Goal: Navigation & Orientation: Find specific page/section

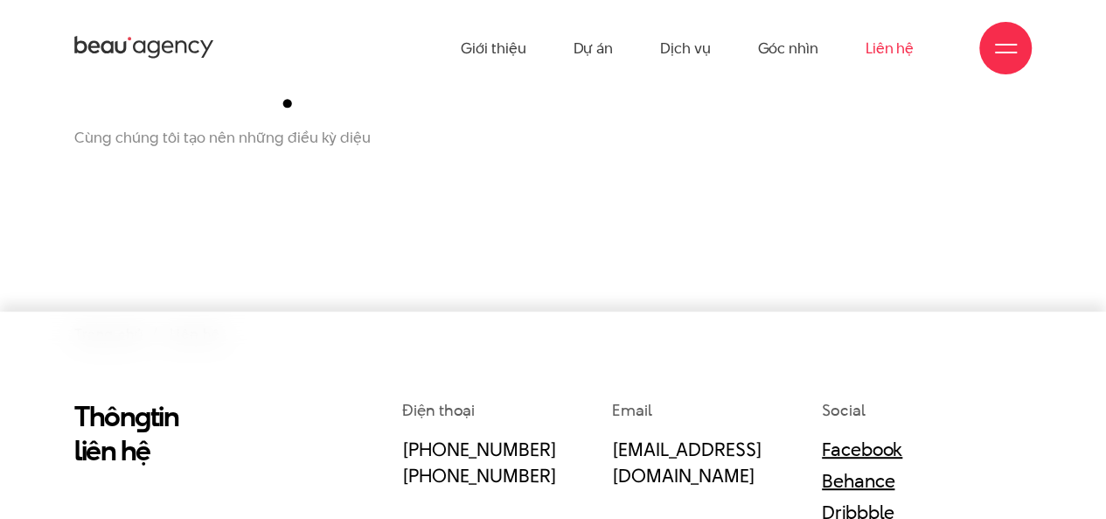
scroll to position [175, 0]
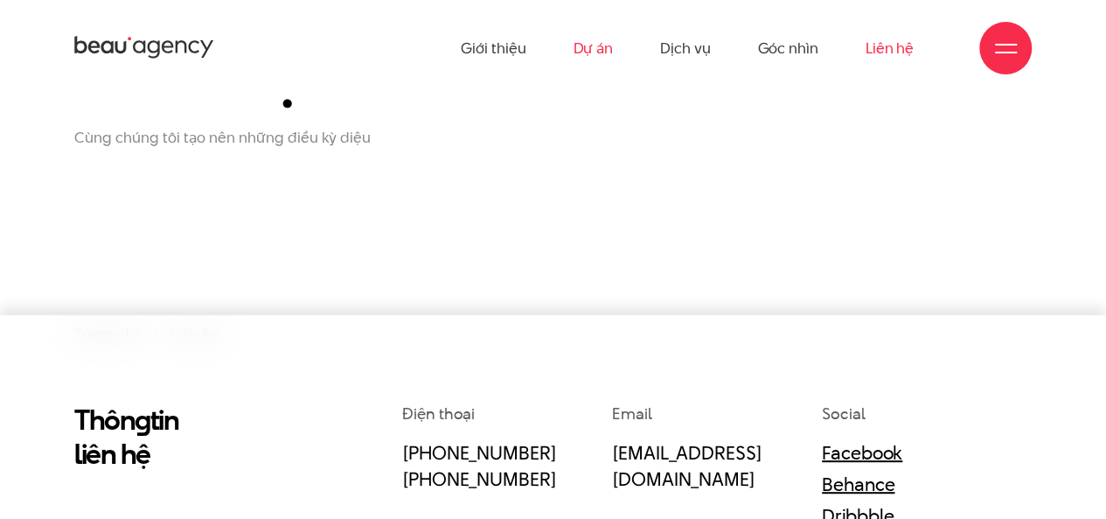
click at [597, 53] on link "Dự án" at bounding box center [593, 48] width 40 height 96
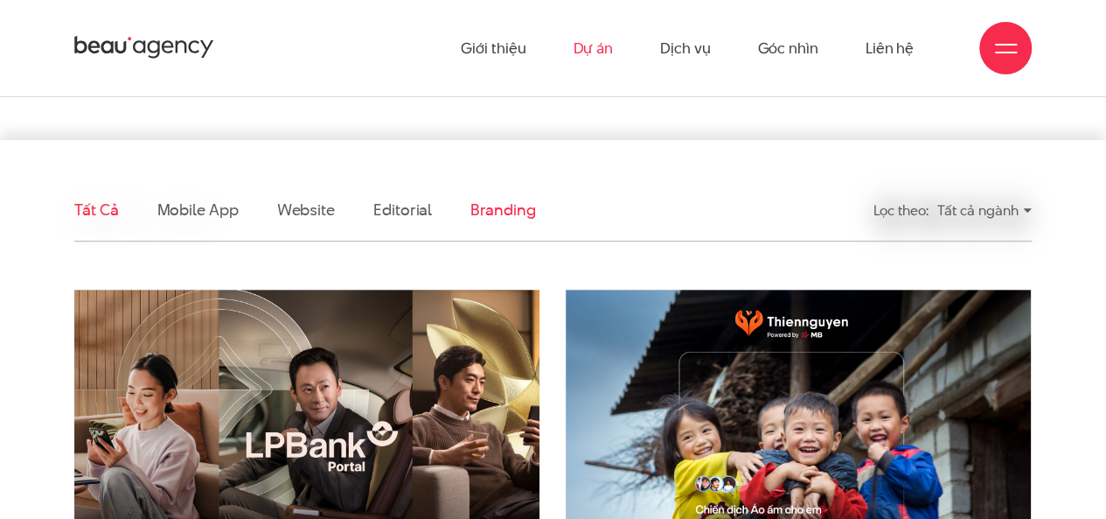
click at [500, 216] on link "Branding" at bounding box center [502, 209] width 65 height 22
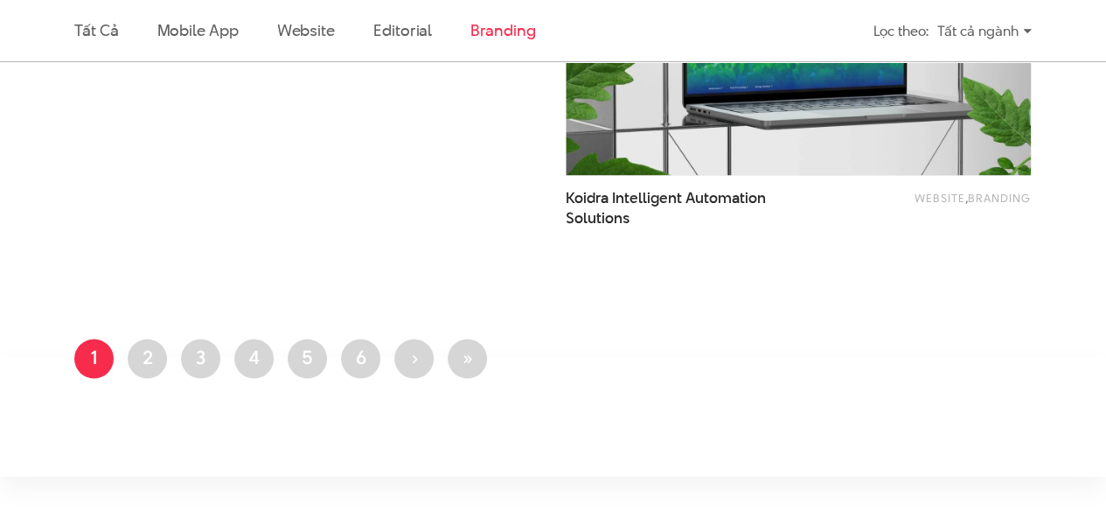
scroll to position [1229, 0]
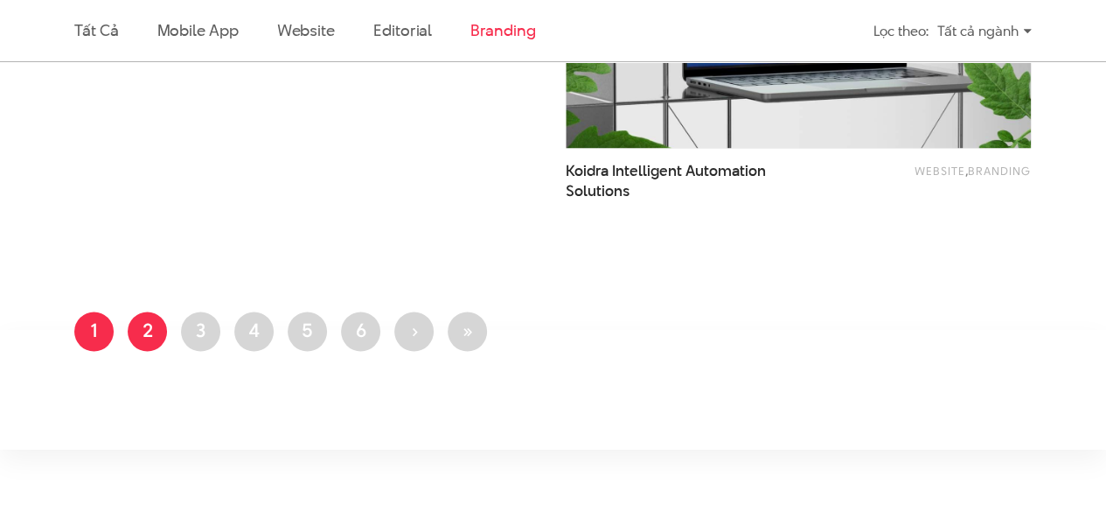
click at [147, 317] on link "Trang 2" at bounding box center [147, 330] width 39 height 39
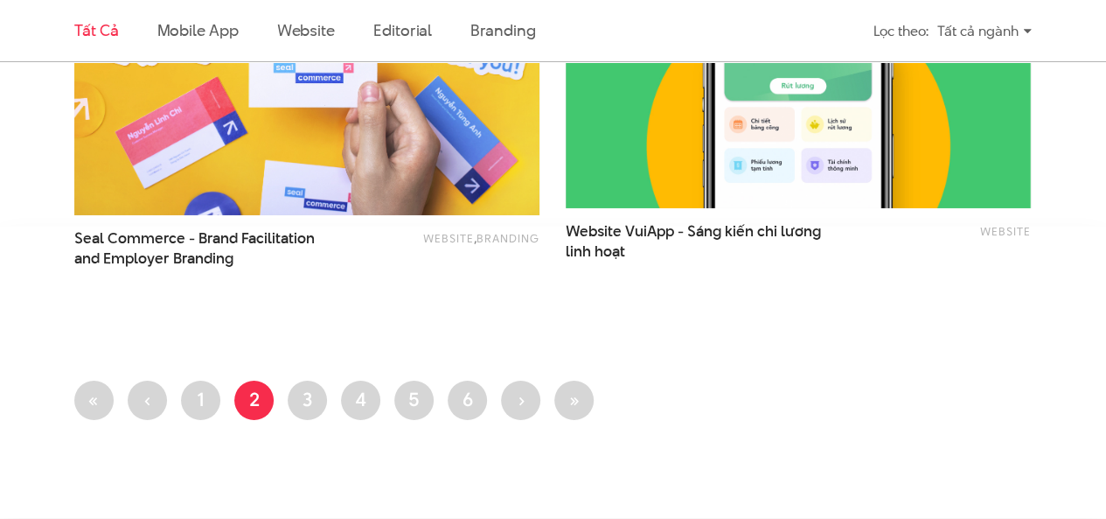
scroll to position [2886, 0]
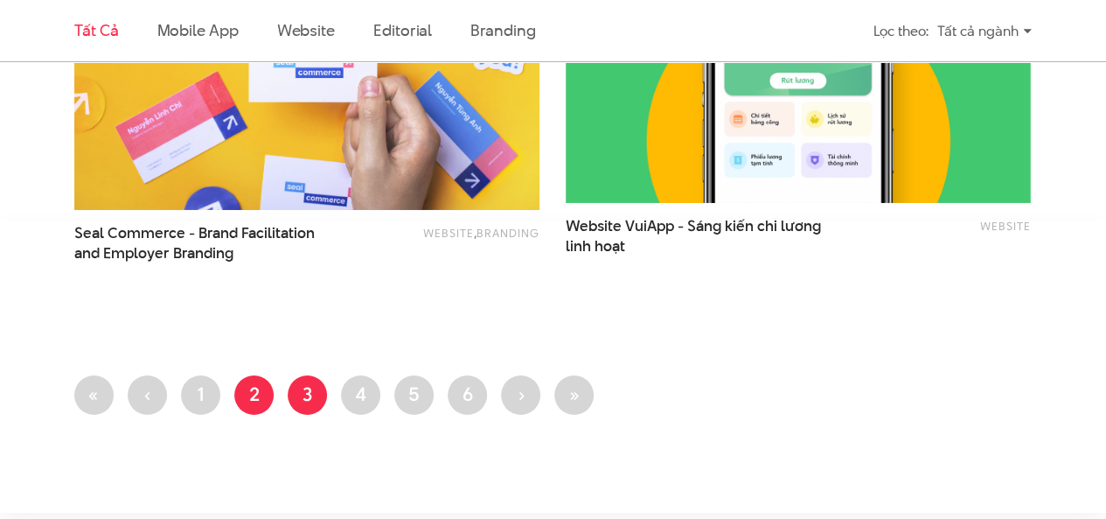
click at [324, 387] on link "Trang 3" at bounding box center [307, 394] width 39 height 39
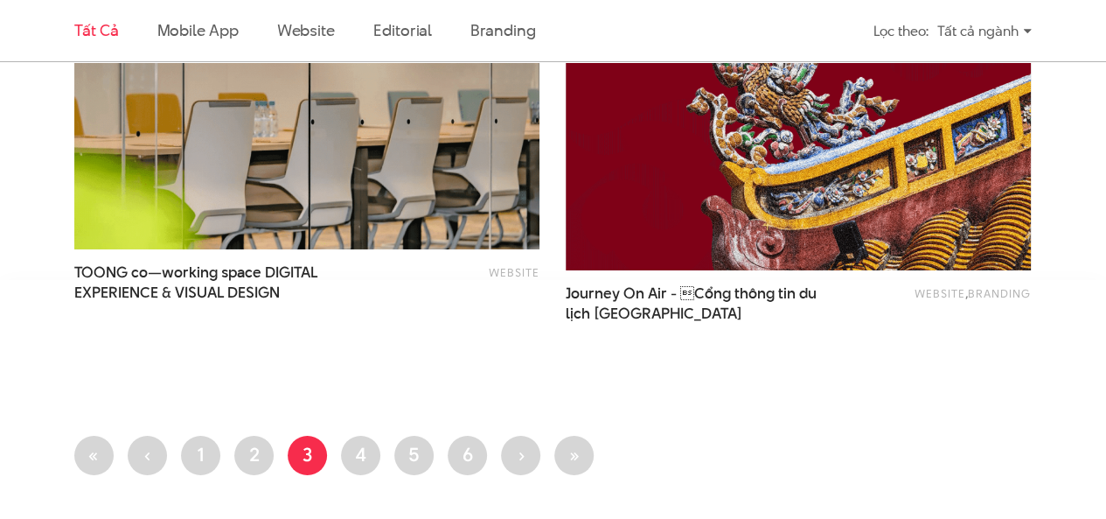
scroll to position [2886, 0]
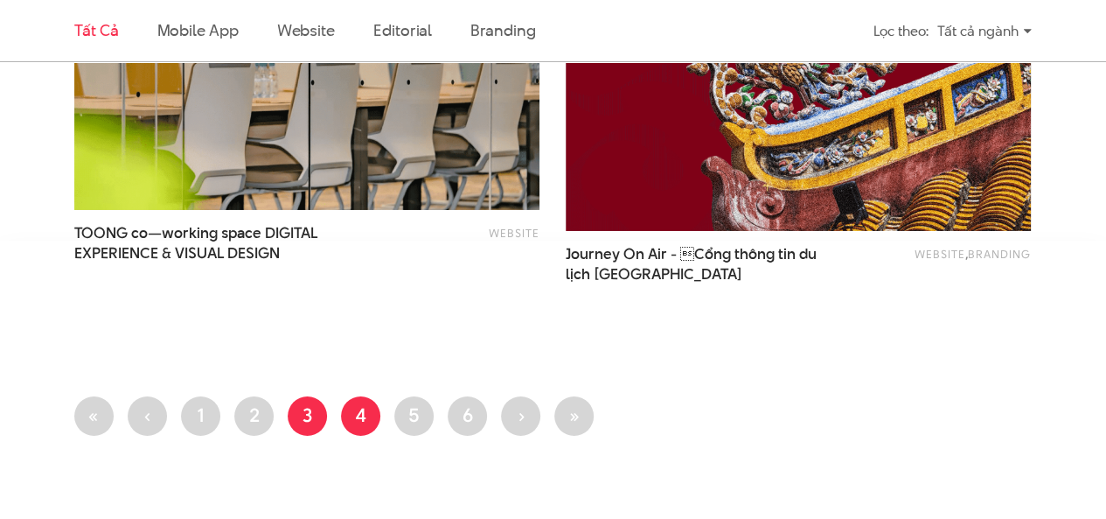
click at [363, 415] on link "Trang 4" at bounding box center [360, 415] width 39 height 39
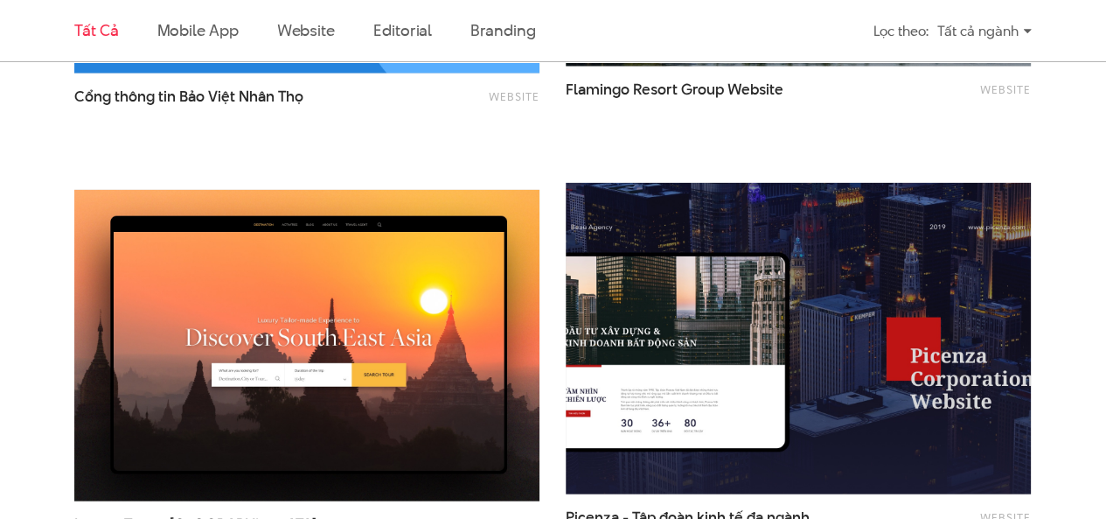
scroll to position [2011, 0]
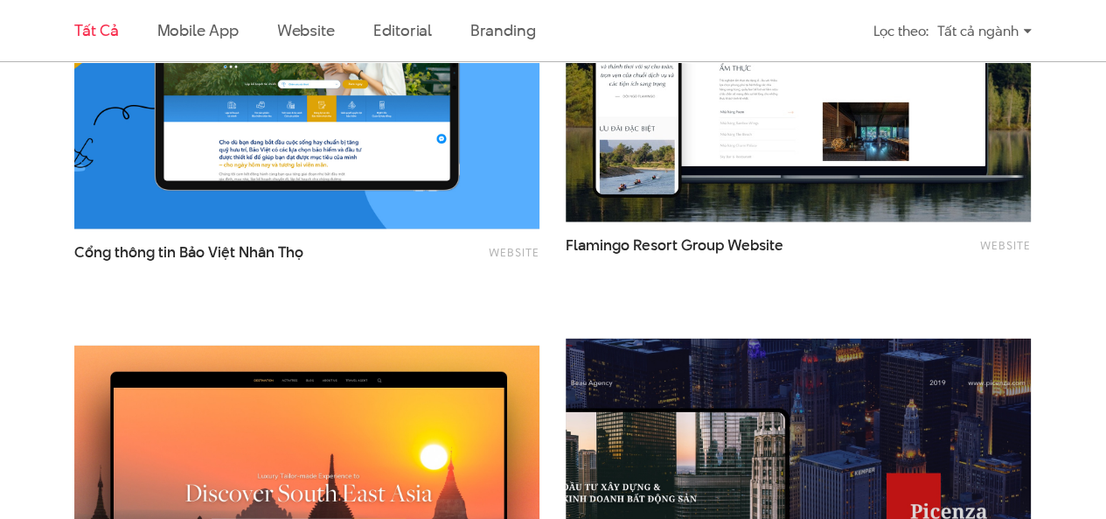
click at [985, 27] on div "Tất cả ngành" at bounding box center [984, 31] width 94 height 31
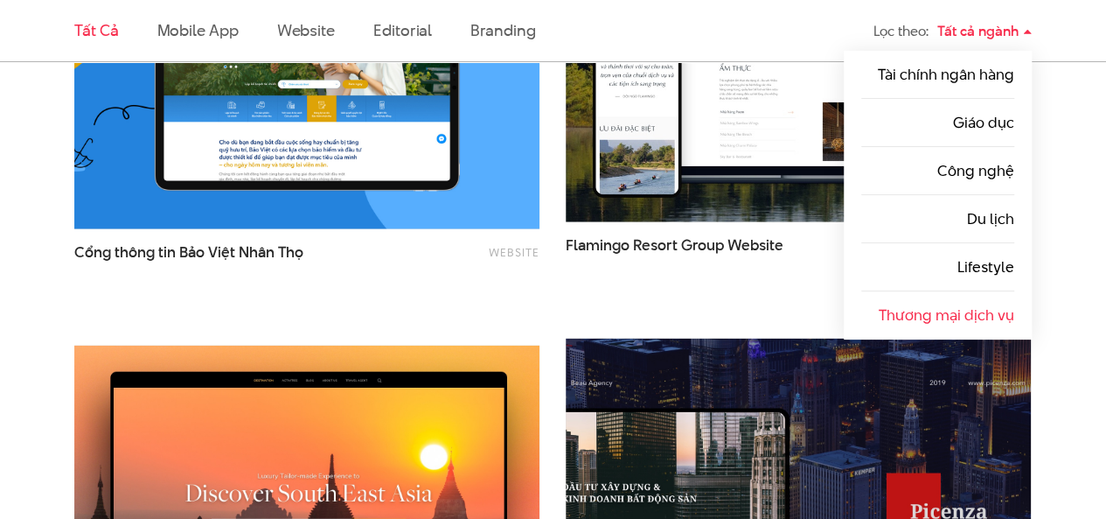
click at [969, 310] on link "Thương mại dịch vụ" at bounding box center [947, 314] width 136 height 21
click at [976, 172] on link "Công nghệ" at bounding box center [975, 170] width 77 height 21
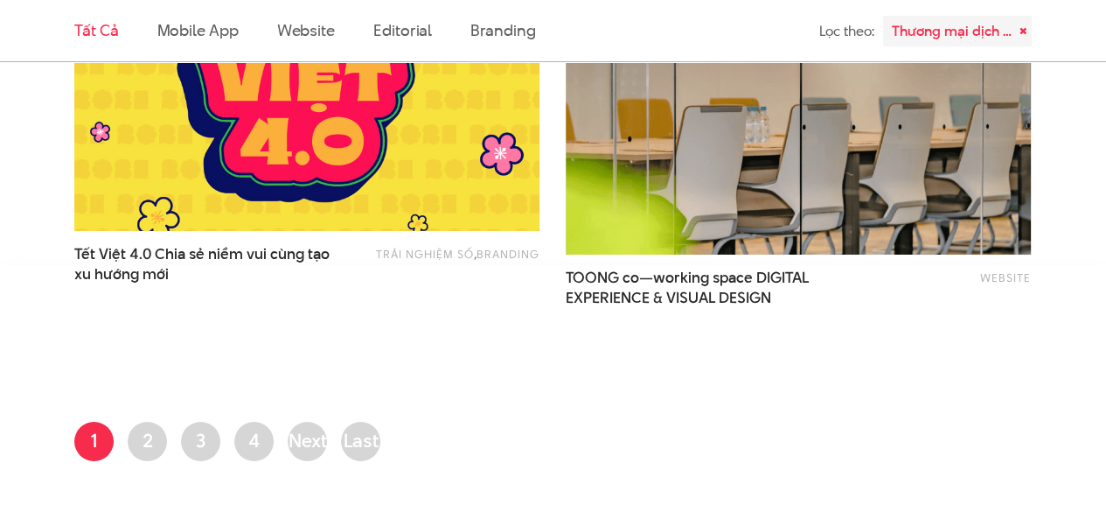
scroll to position [2886, 0]
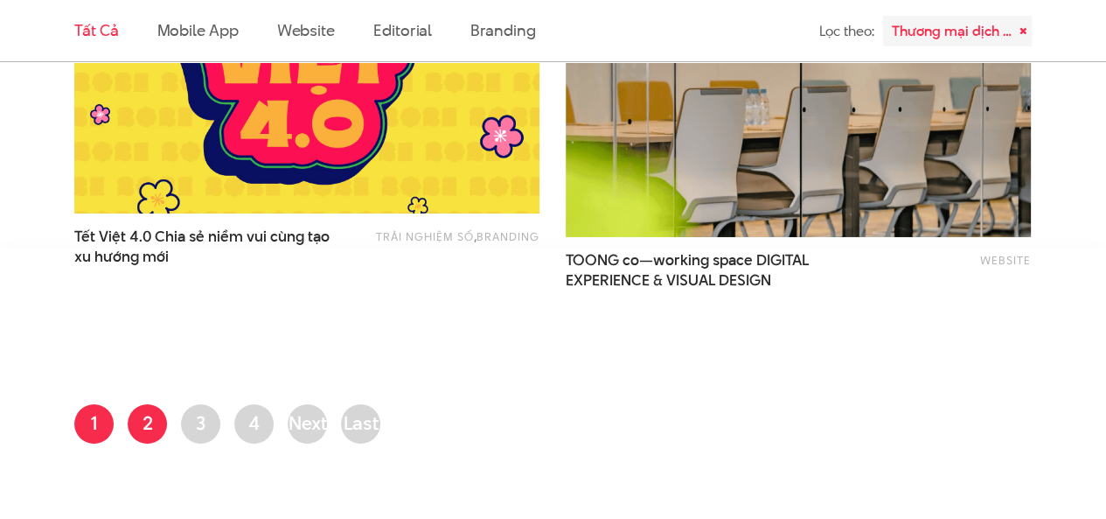
click at [147, 426] on link "Trang 2" at bounding box center [147, 423] width 39 height 39
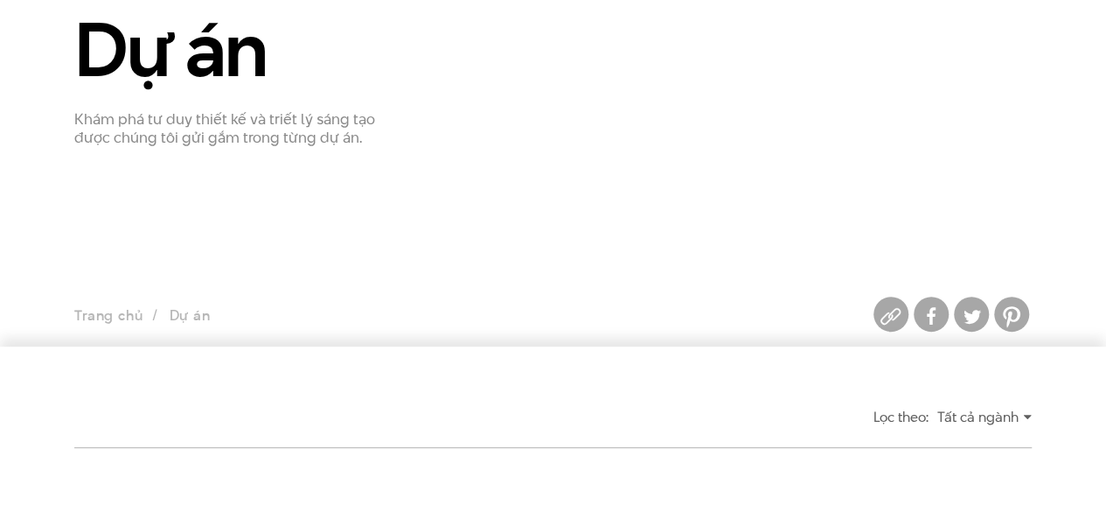
scroll to position [0, 0]
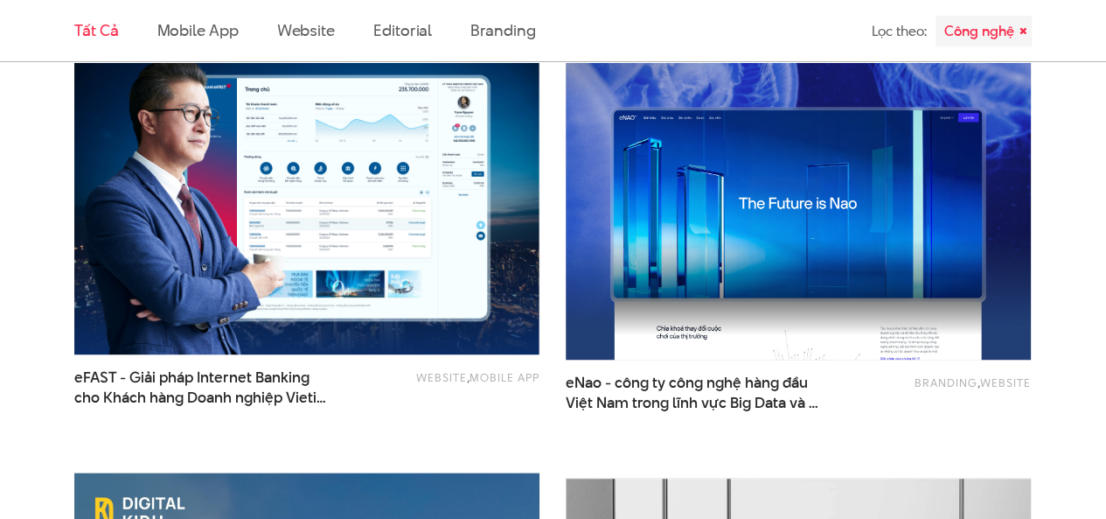
scroll to position [1021, 0]
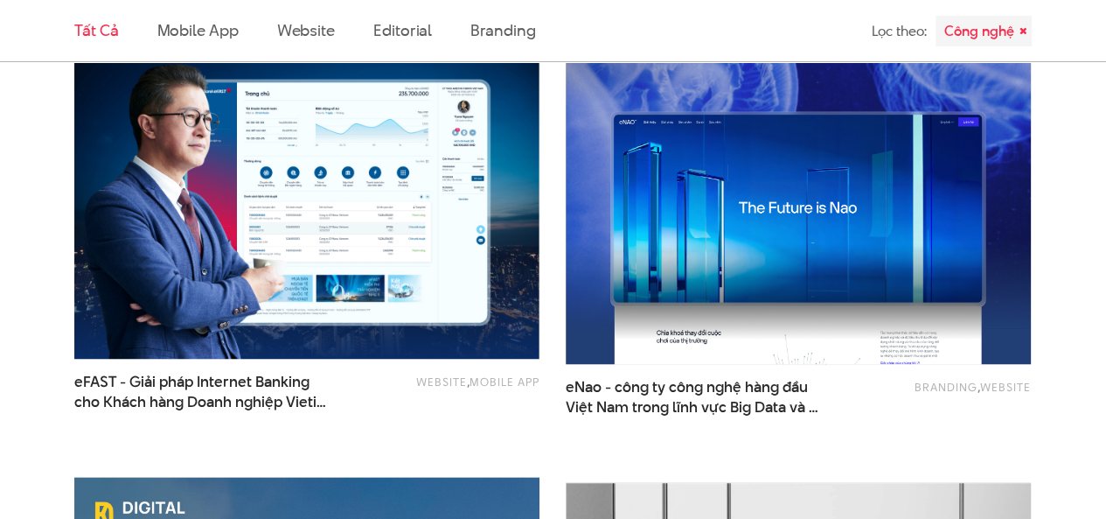
click at [973, 34] on div "Công nghệ" at bounding box center [984, 31] width 96 height 31
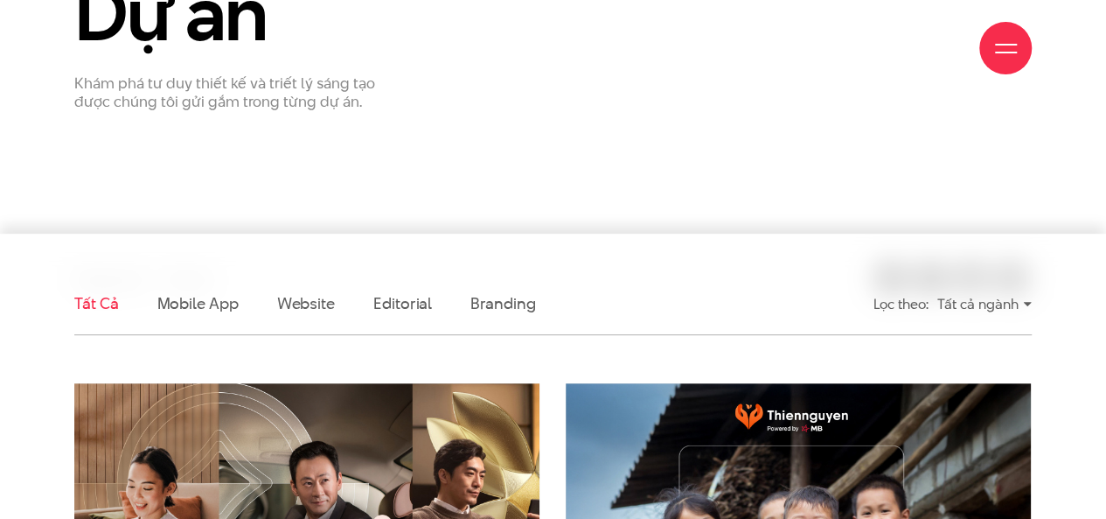
scroll to position [262, 0]
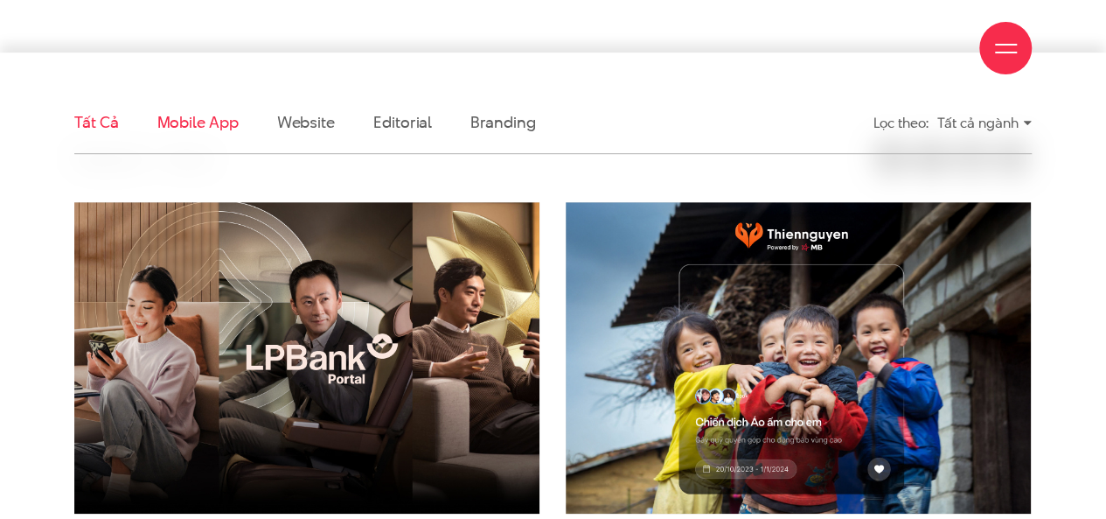
click at [203, 129] on link "Mobile app" at bounding box center [197, 122] width 81 height 22
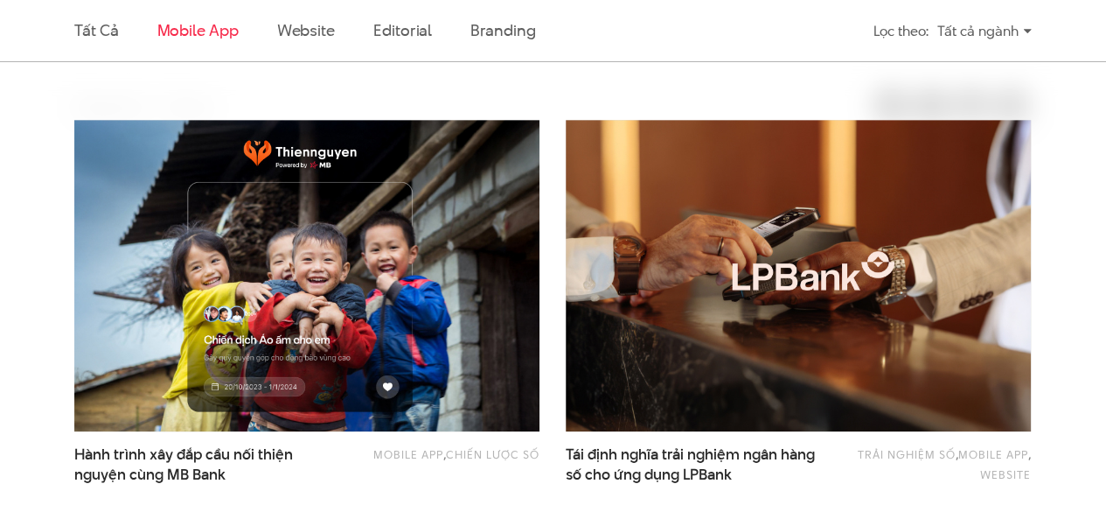
scroll to position [529, 0]
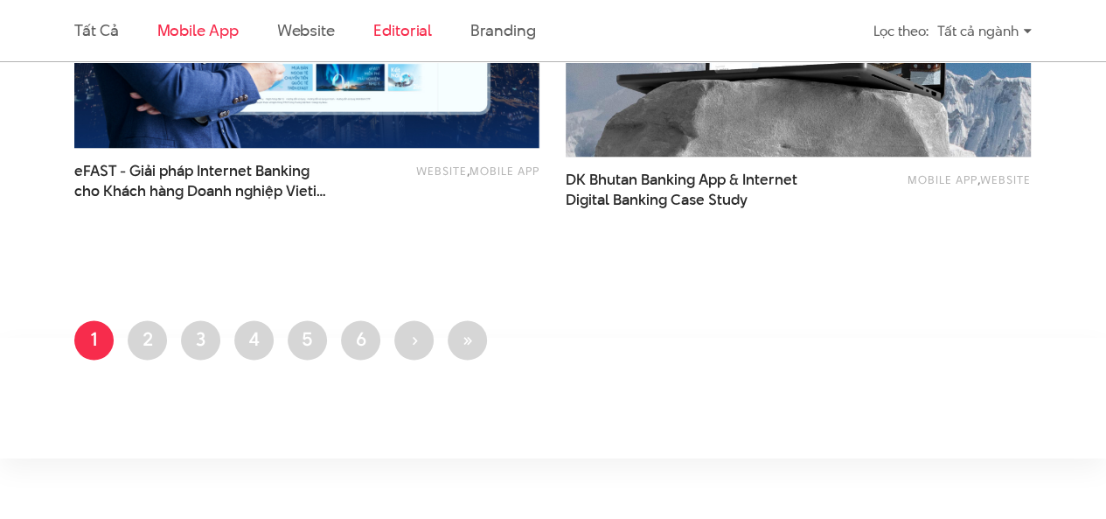
click at [397, 29] on link "Editorial" at bounding box center [402, 30] width 59 height 22
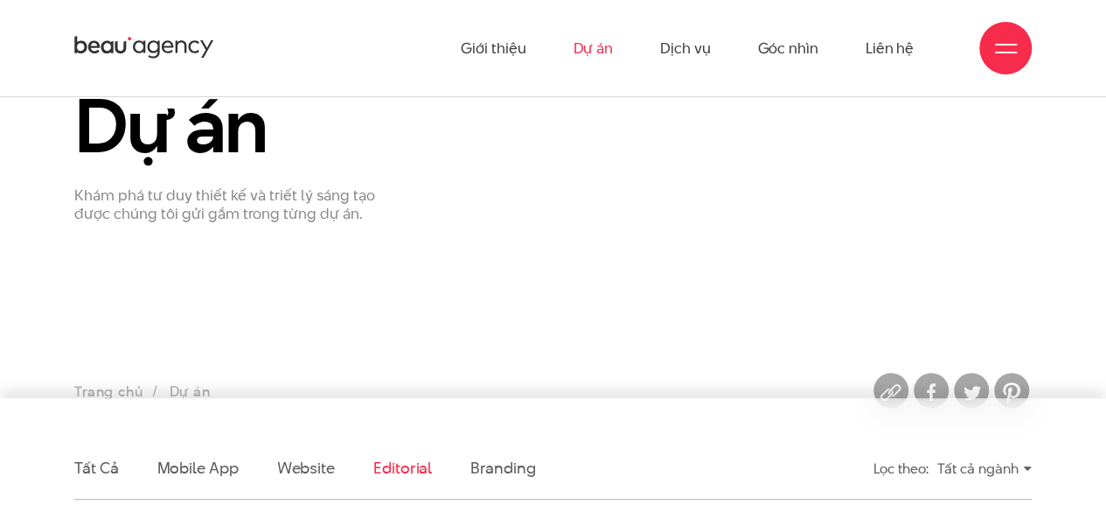
scroll to position [354, 0]
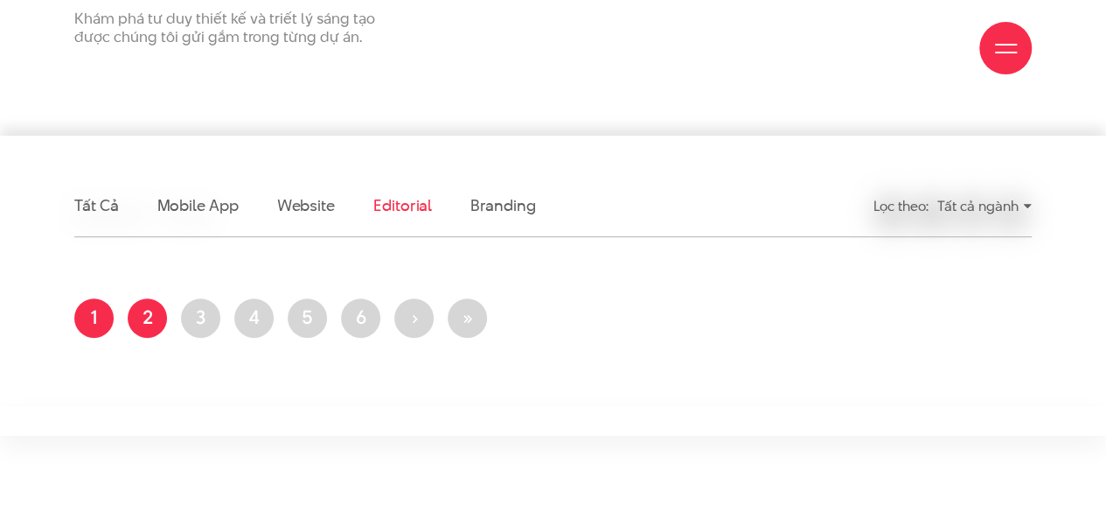
click at [141, 328] on link "Trang 2" at bounding box center [147, 317] width 39 height 39
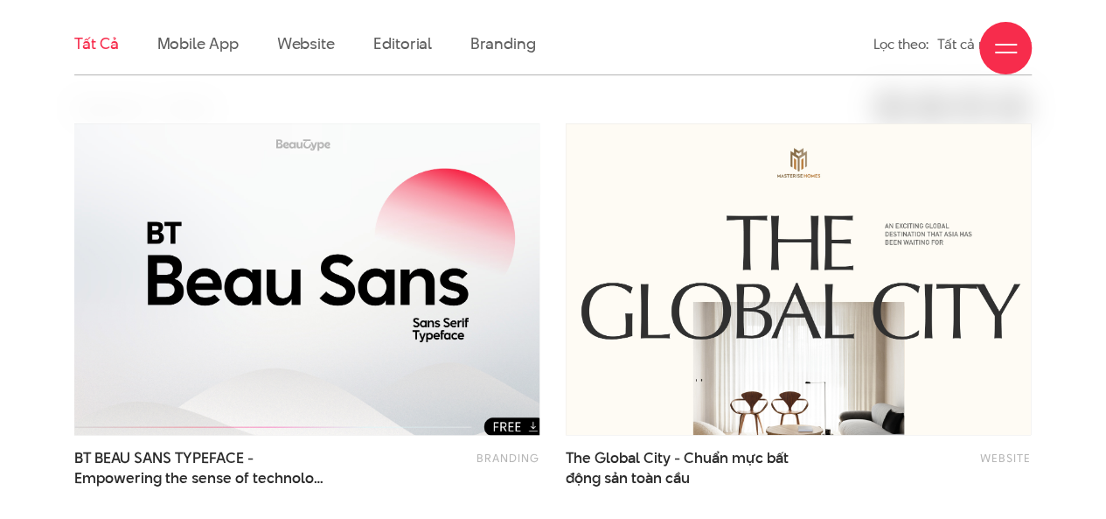
scroll to position [525, 0]
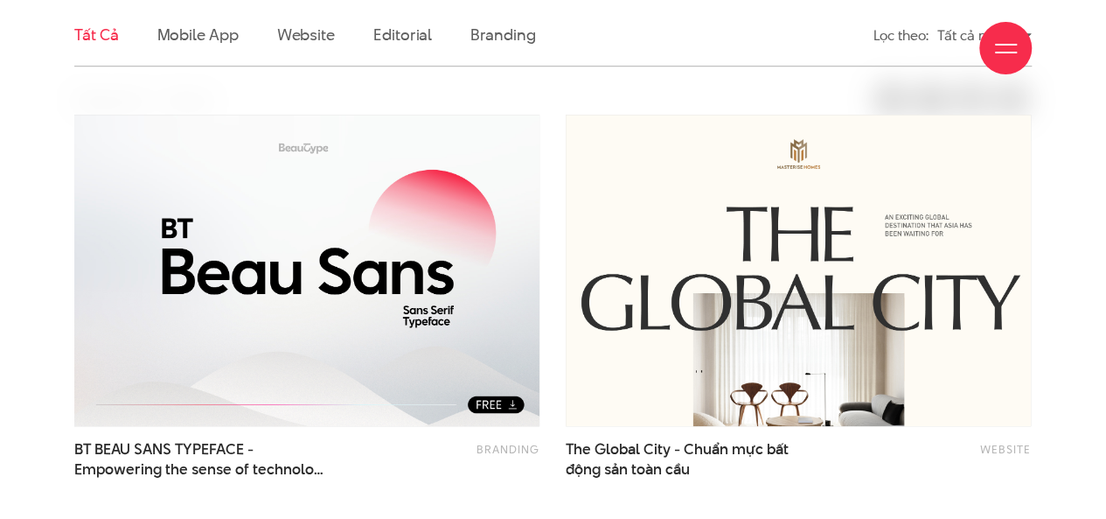
click at [512, 31] on div "Giới thiệu Dự án Dịch vụ Góc nhìn Liên hệ" at bounding box center [553, 48] width 958 height 96
click at [507, 36] on div "Giới thiệu Dự án Dịch vụ Góc nhìn Liên hệ" at bounding box center [553, 48] width 958 height 96
click at [680, 80] on div "Giới thiệu Dự án Dịch vụ Góc nhìn Liên hệ" at bounding box center [553, 48] width 958 height 96
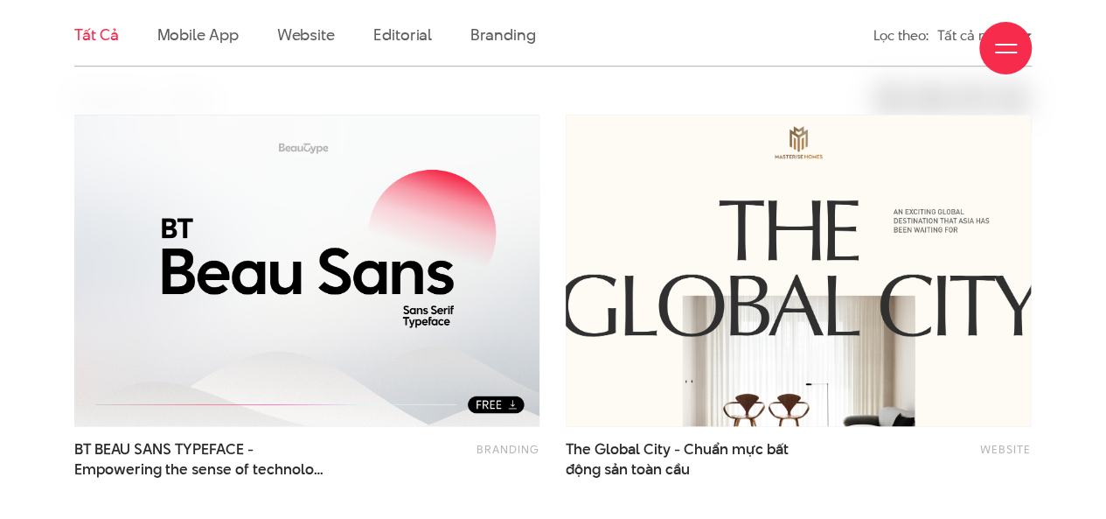
click at [724, 303] on img at bounding box center [798, 270] width 512 height 343
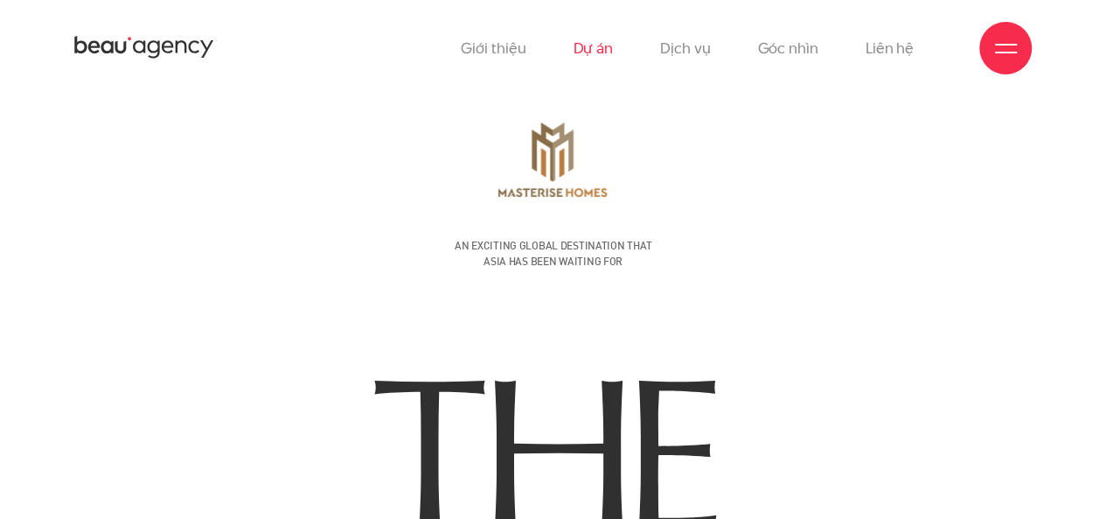
click at [581, 47] on link "Dự án" at bounding box center [593, 48] width 40 height 96
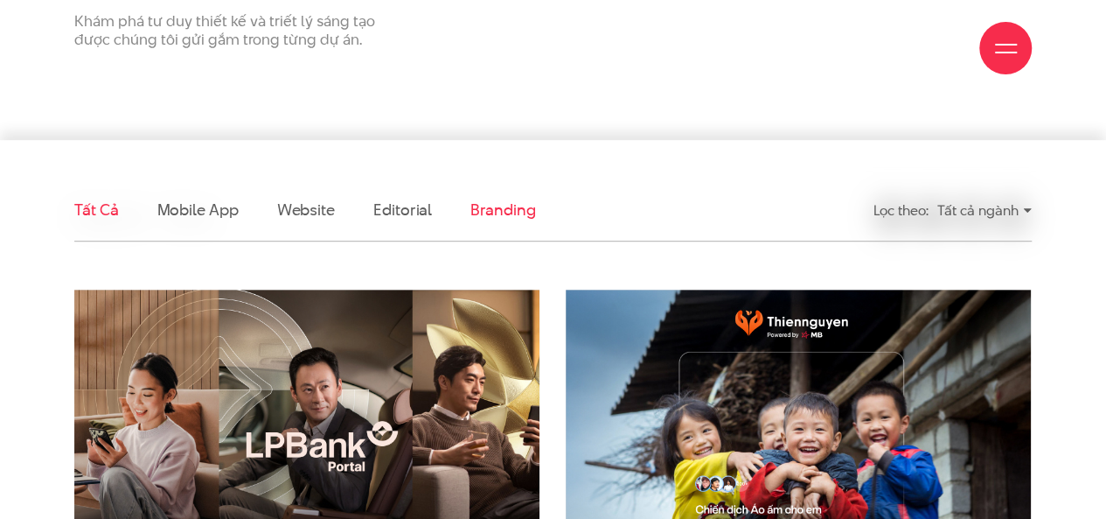
click at [503, 204] on link "Branding" at bounding box center [502, 209] width 65 height 22
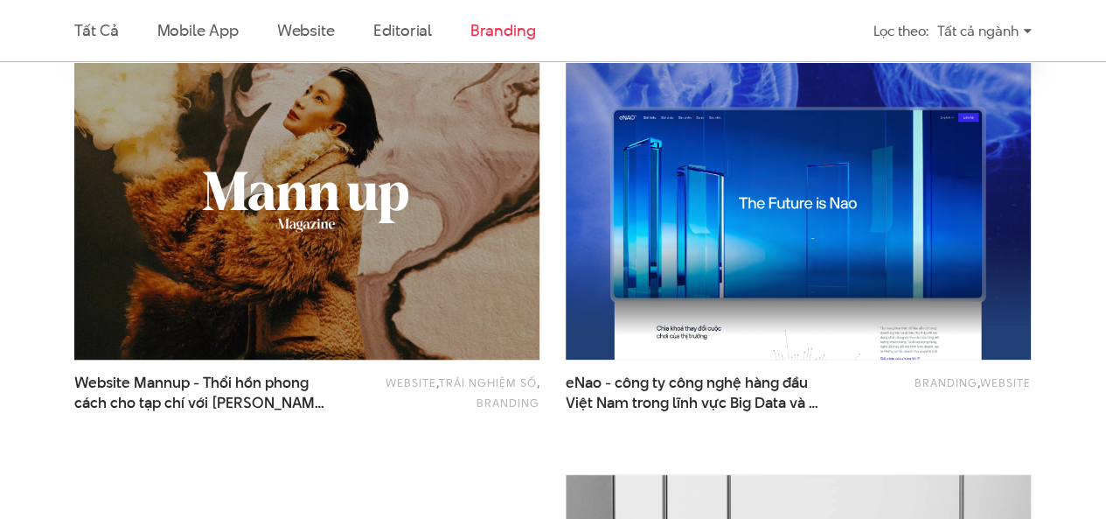
scroll to position [616, 0]
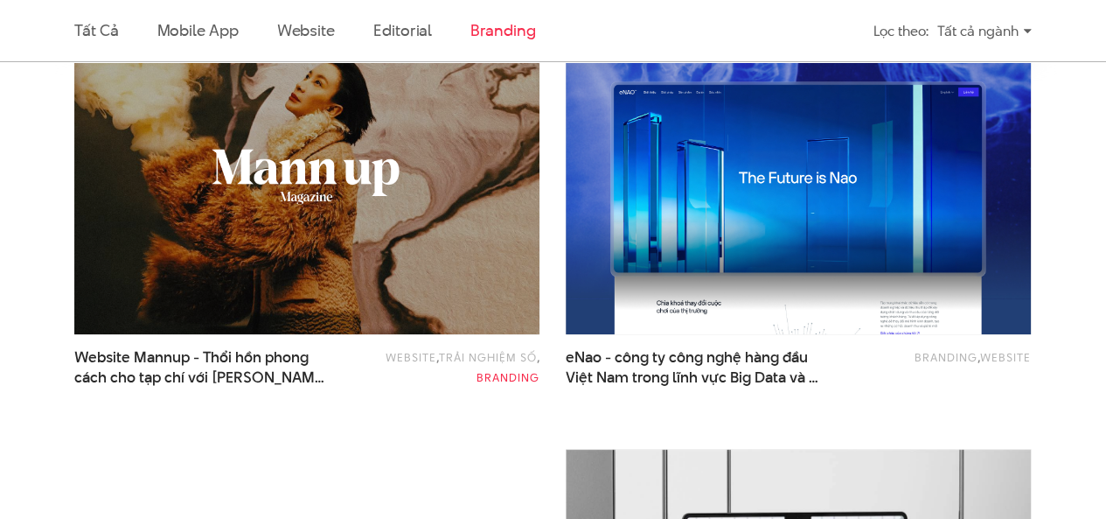
click at [496, 377] on link "Branding" at bounding box center [508, 377] width 63 height 16
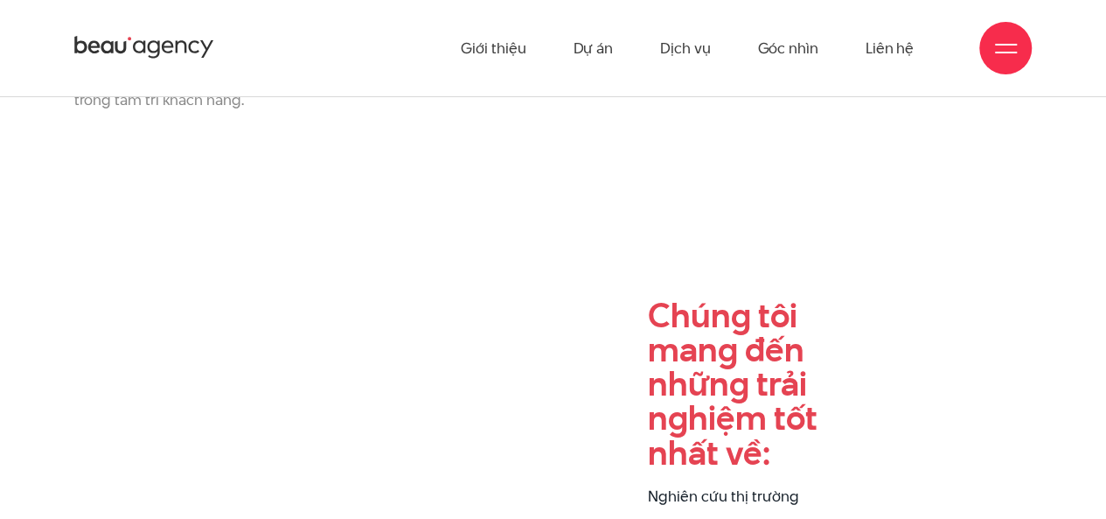
scroll to position [437, 0]
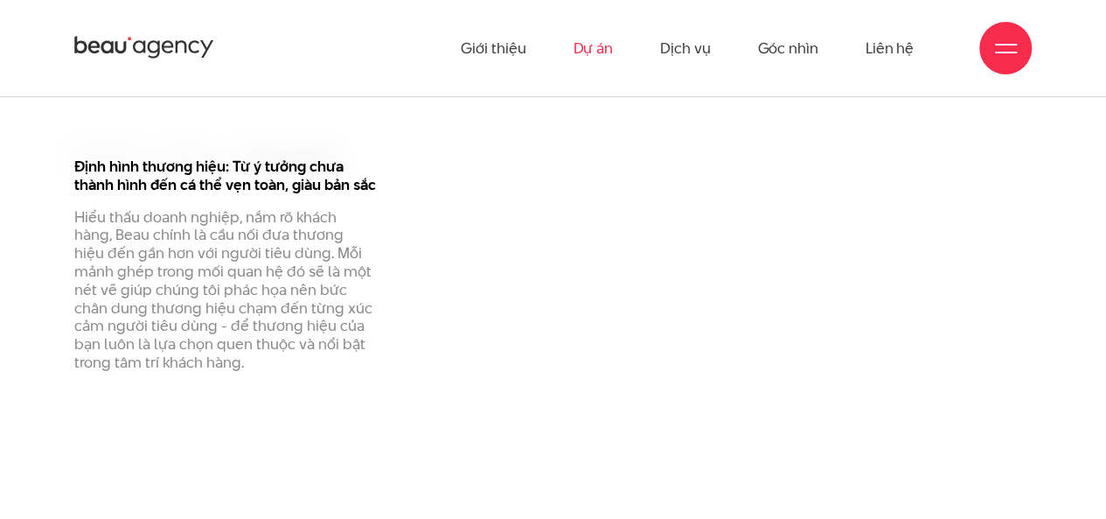
click at [588, 42] on link "Dự án" at bounding box center [593, 48] width 40 height 96
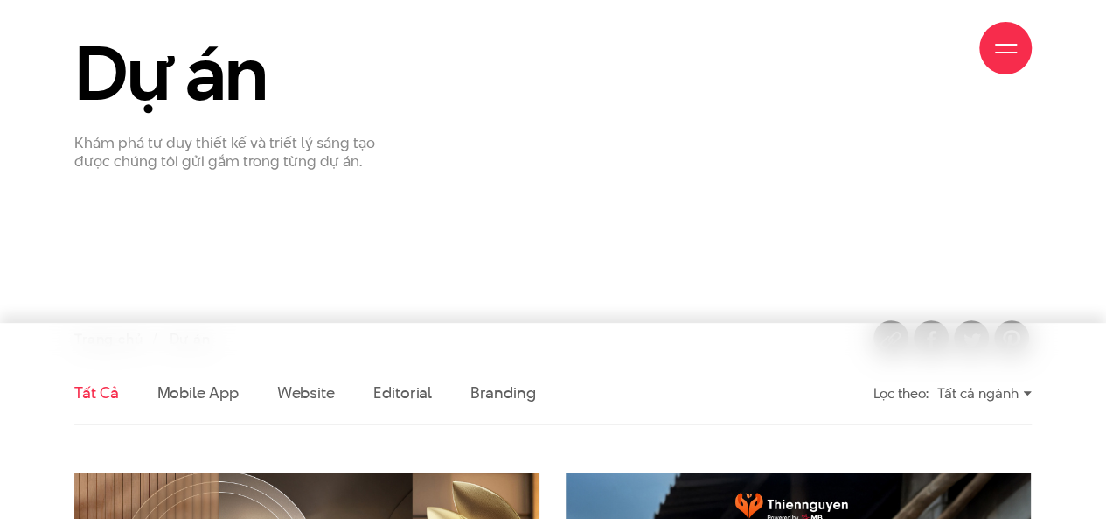
scroll to position [175, 0]
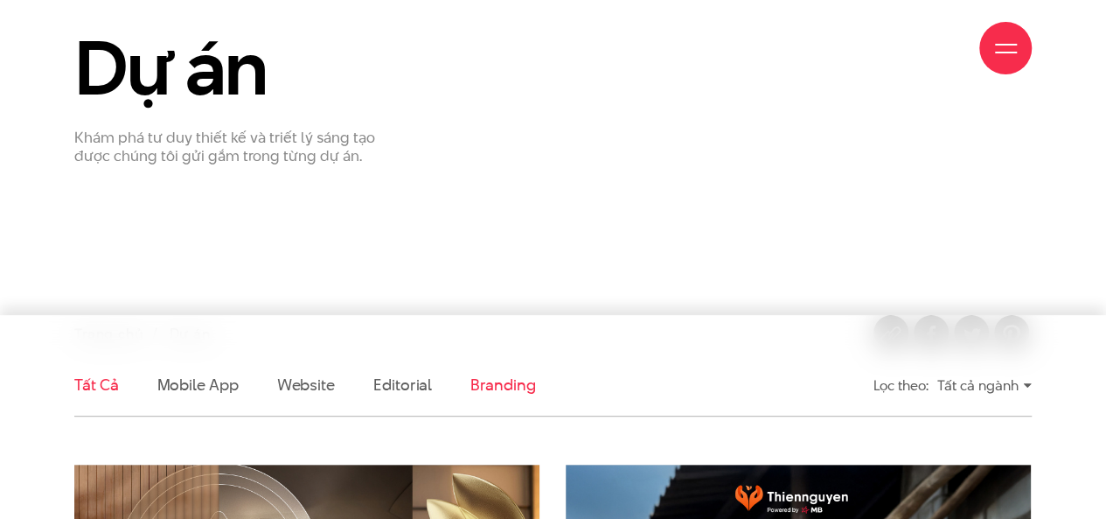
click at [501, 380] on link "Branding" at bounding box center [502, 384] width 65 height 22
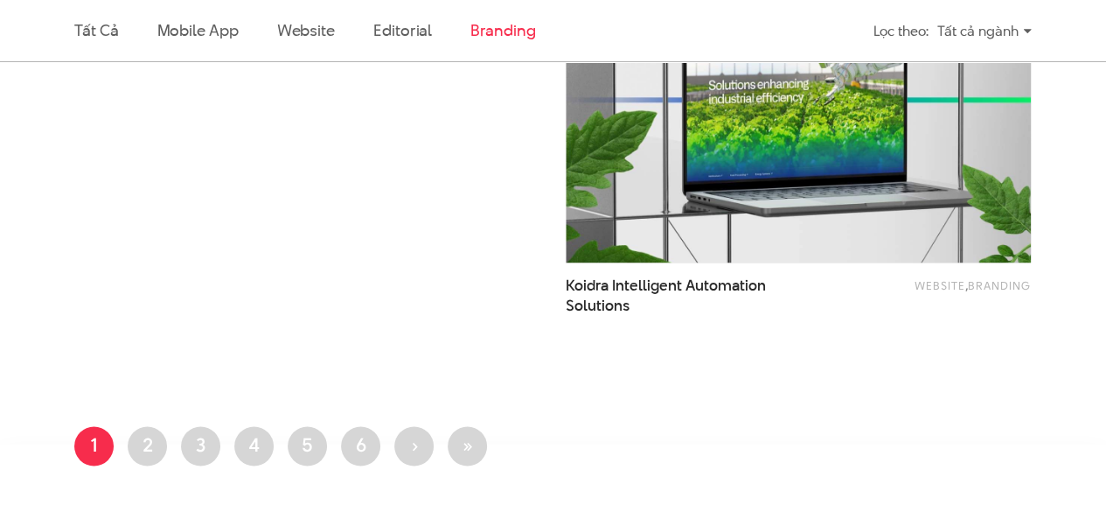
scroll to position [1141, 0]
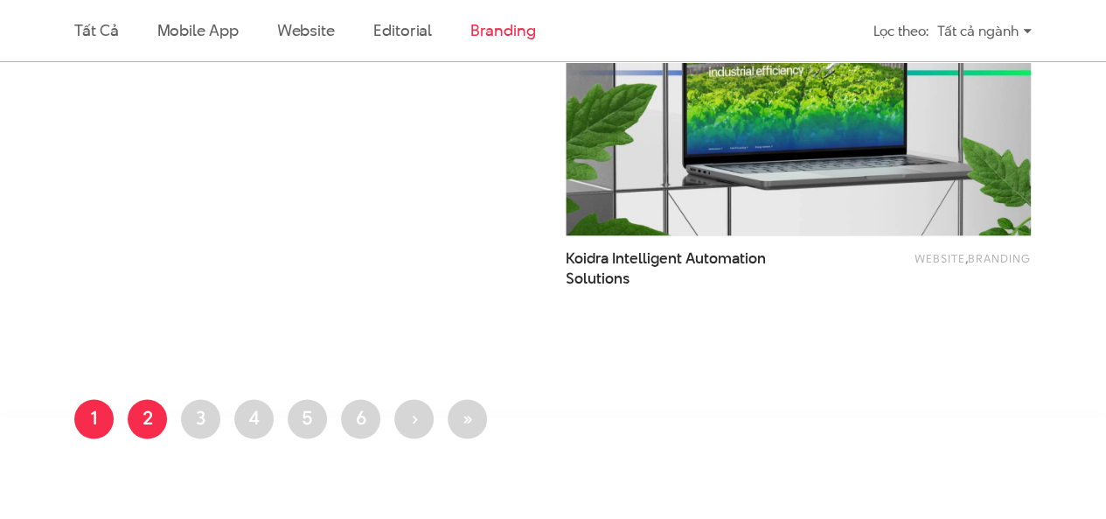
click at [157, 419] on link "Trang 2" at bounding box center [147, 418] width 39 height 39
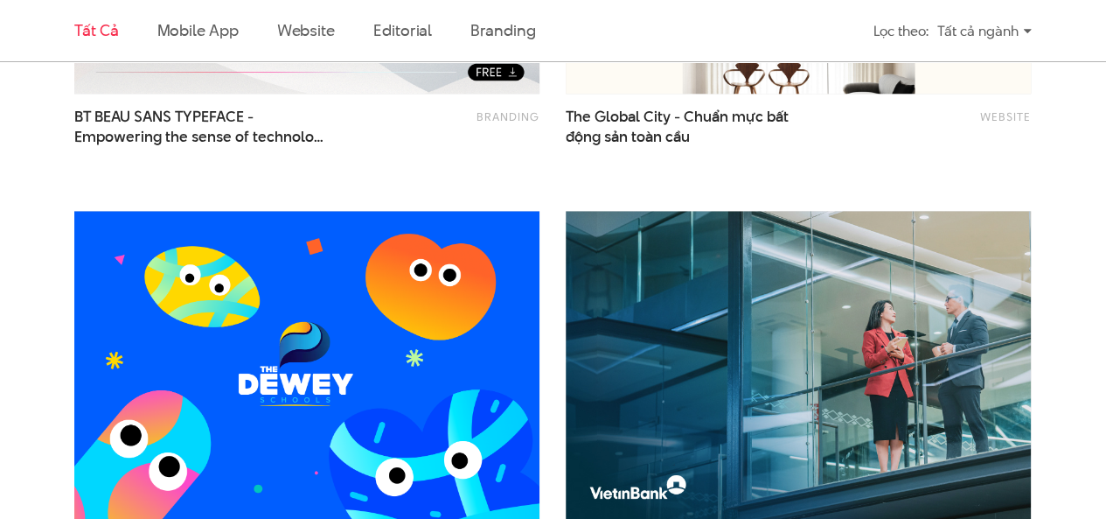
scroll to position [874, 0]
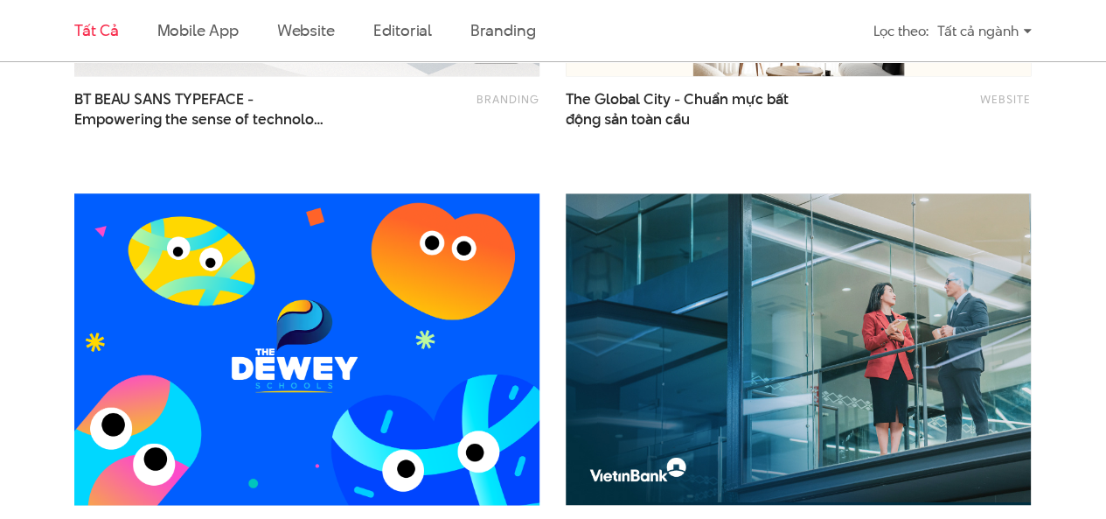
click at [411, 277] on img at bounding box center [307, 349] width 512 height 343
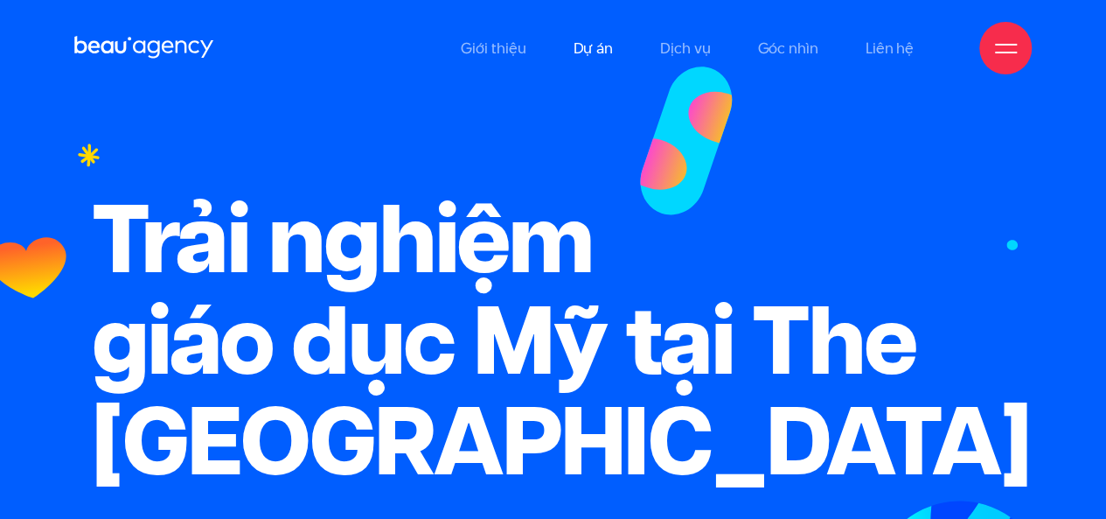
click at [588, 57] on link "Dự án" at bounding box center [593, 48] width 40 height 96
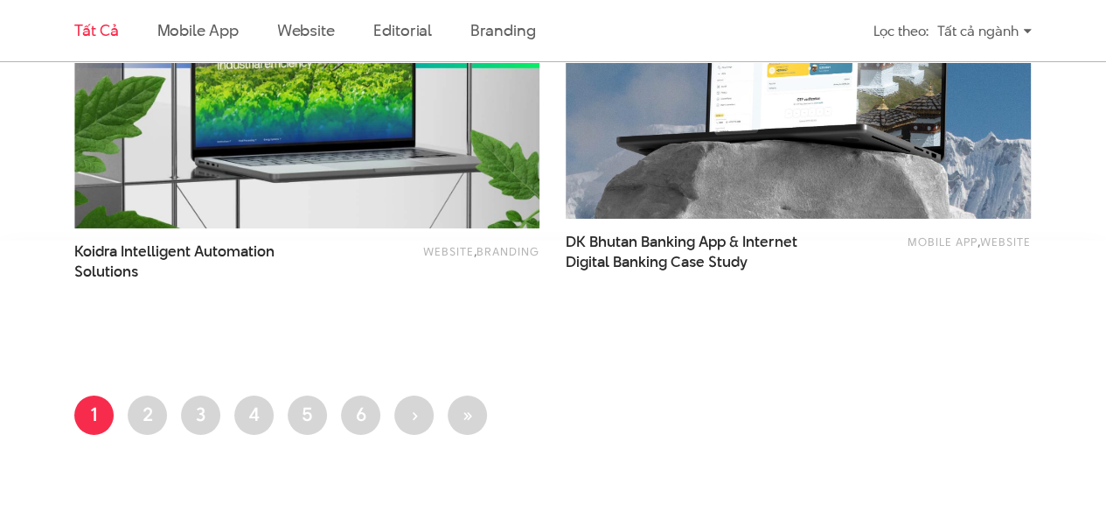
scroll to position [2886, 0]
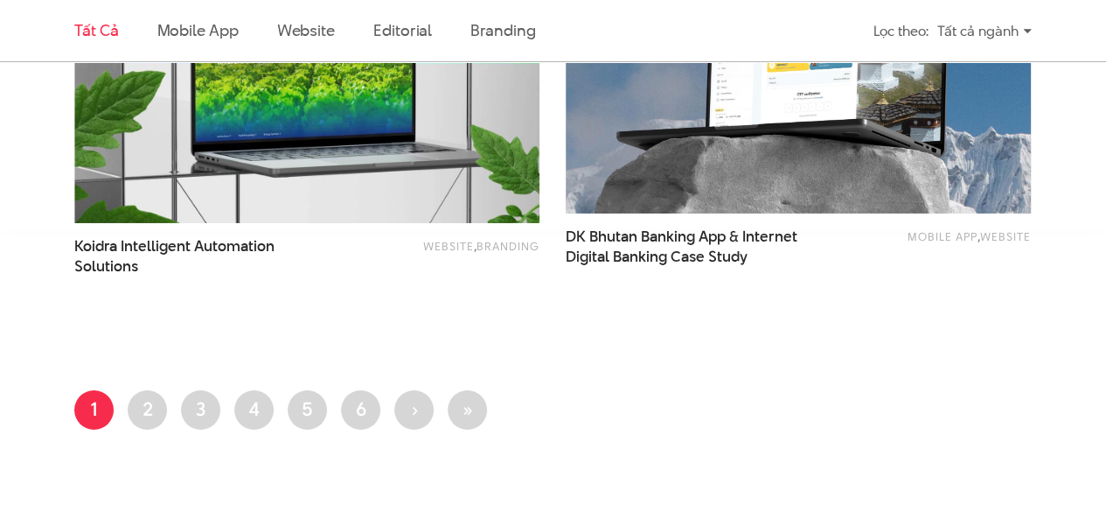
click at [511, 45] on li "Branding" at bounding box center [502, 30] width 65 height 61
click at [513, 34] on link "Branding" at bounding box center [502, 30] width 65 height 22
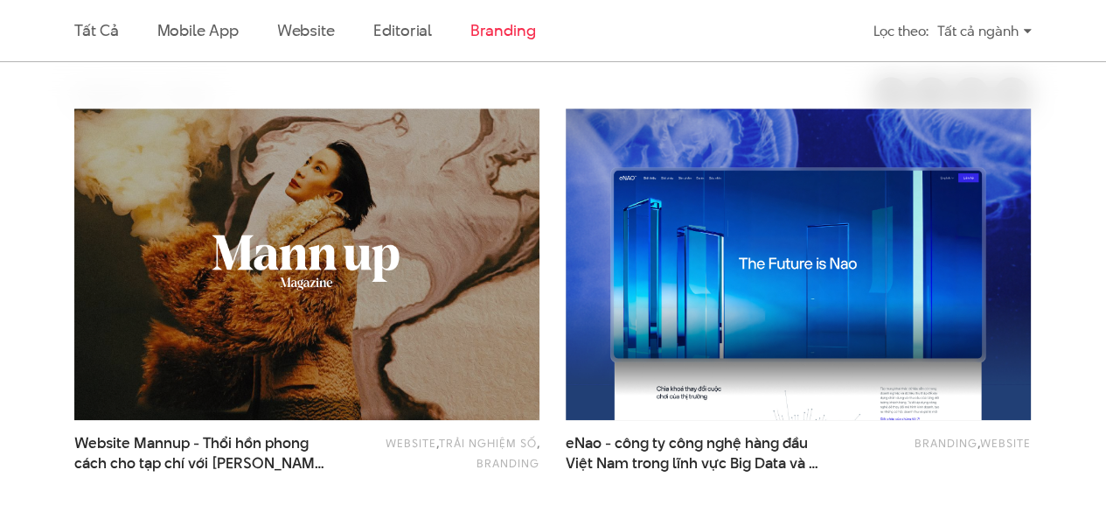
scroll to position [529, 0]
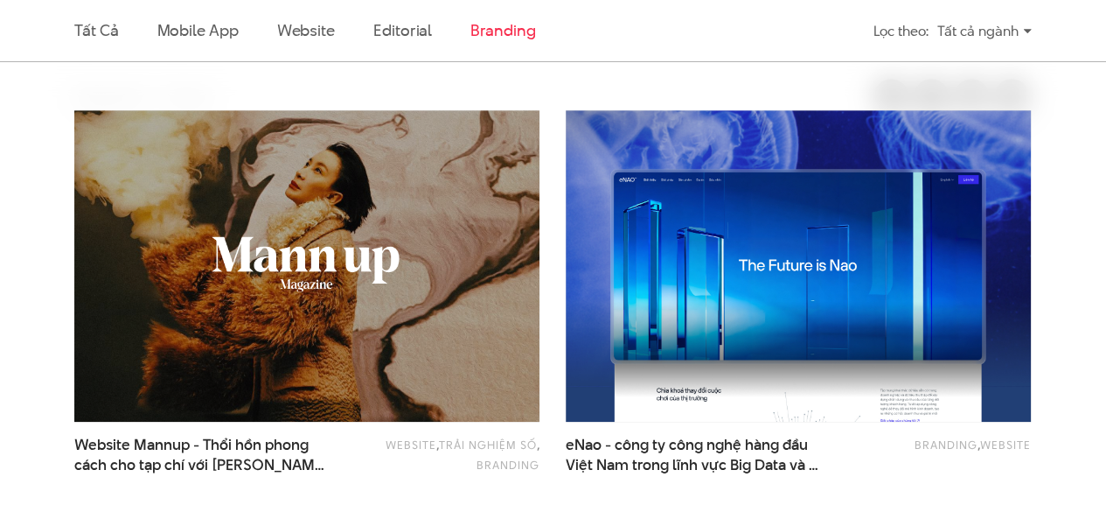
click at [1017, 22] on div "Tất cả ngành" at bounding box center [984, 31] width 94 height 31
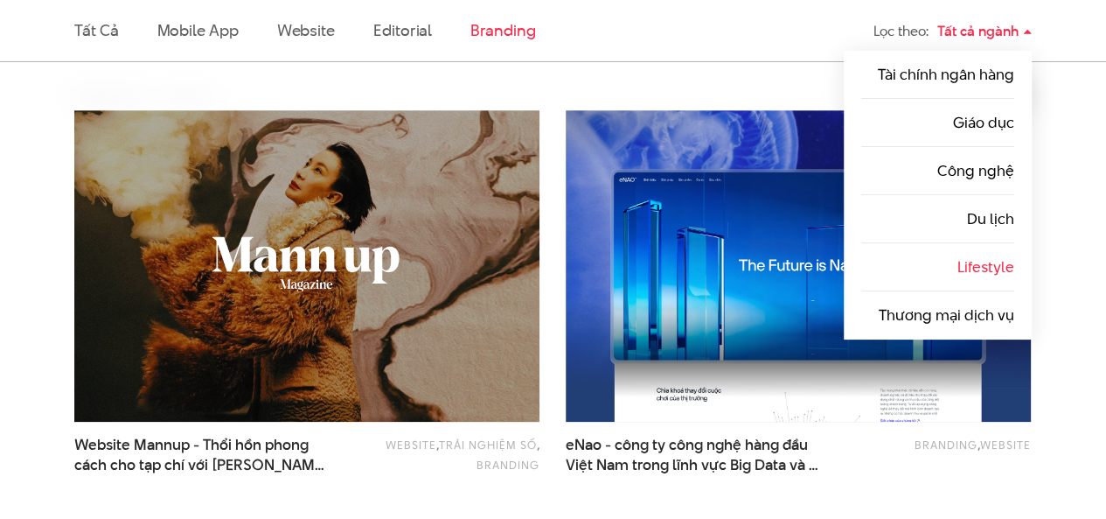
click at [980, 267] on link "Lifestyle" at bounding box center [986, 266] width 57 height 21
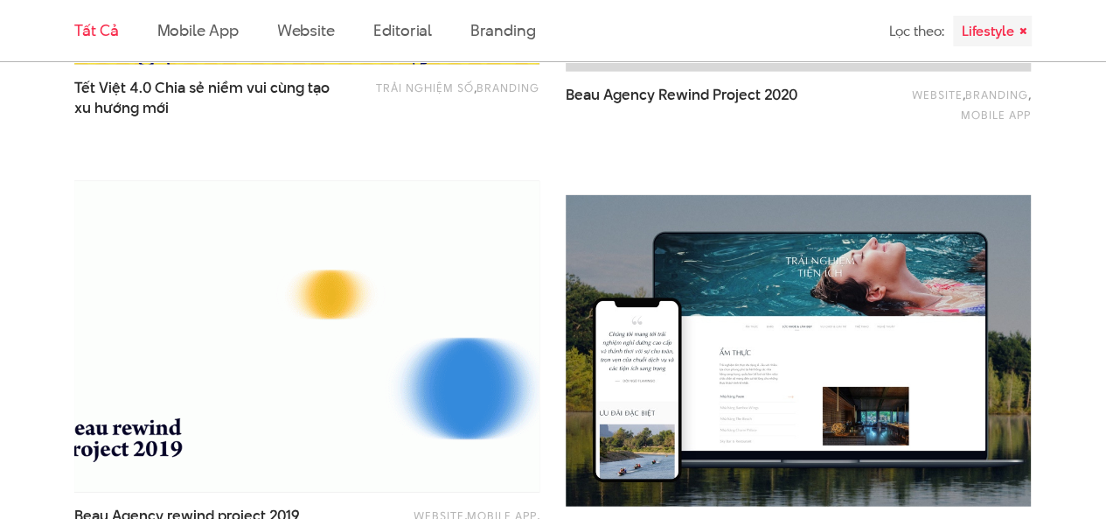
scroll to position [2274, 0]
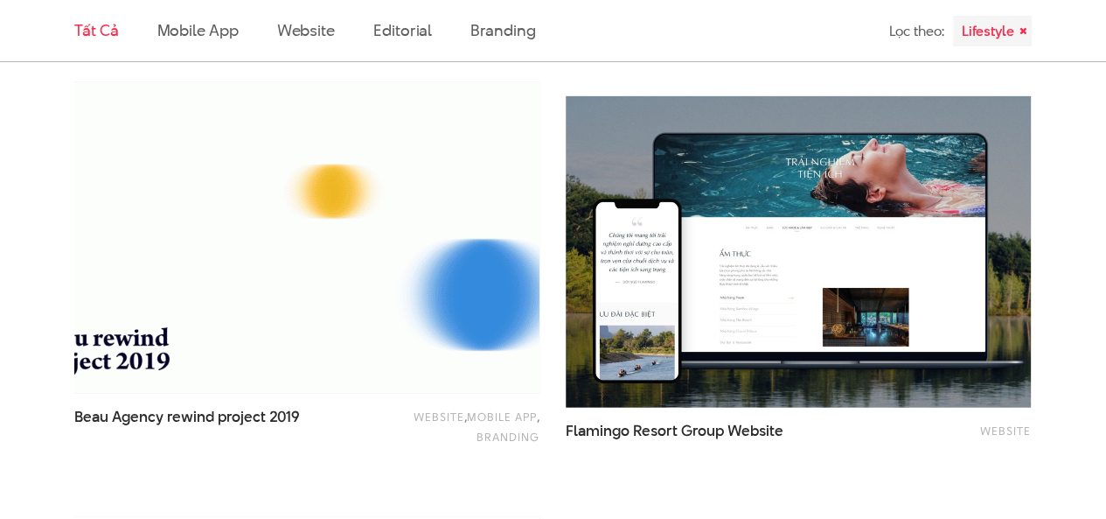
click at [314, 307] on img at bounding box center [307, 237] width 512 height 343
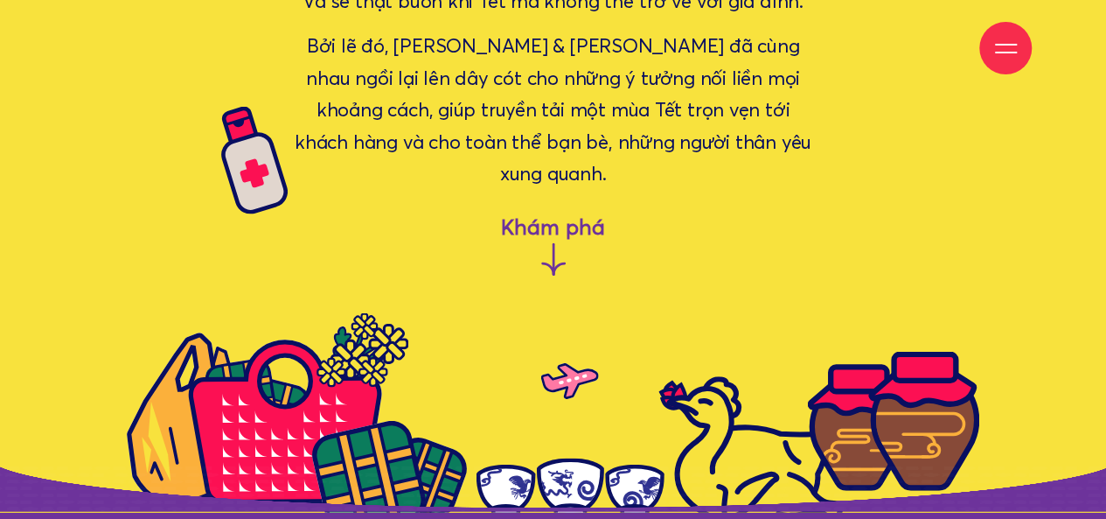
scroll to position [1574, 0]
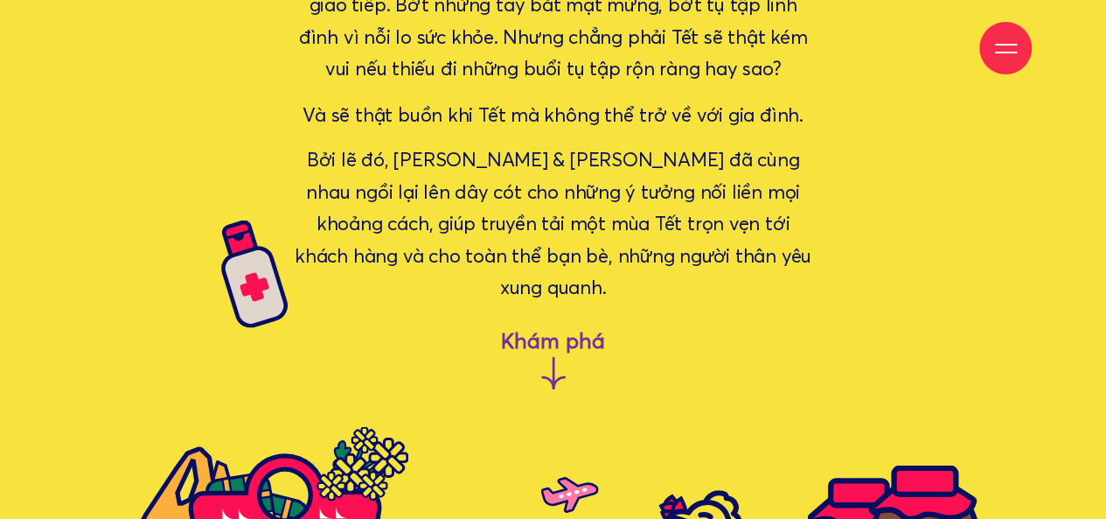
click at [553, 358] on icon at bounding box center [553, 373] width 0 height 31
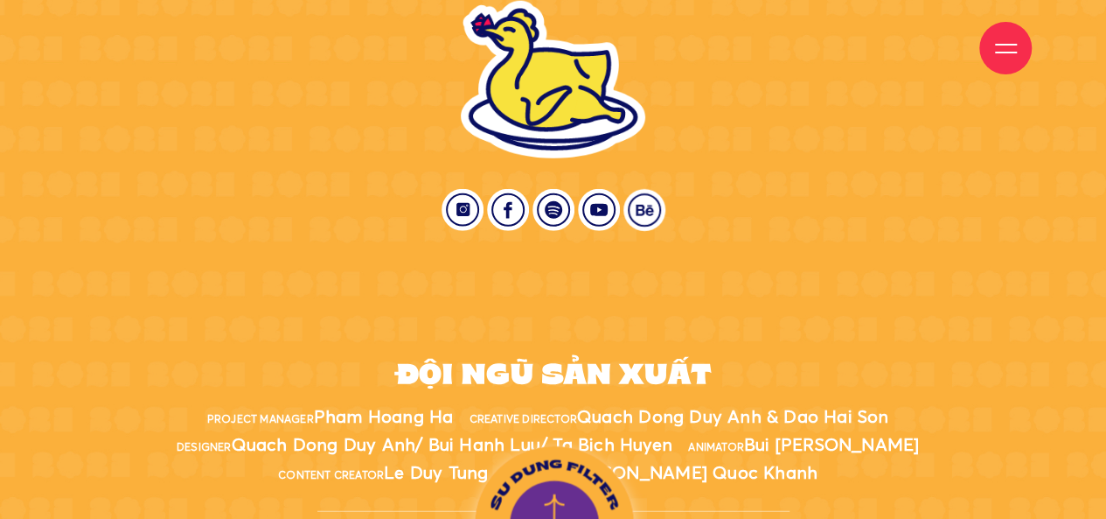
scroll to position [9026, 0]
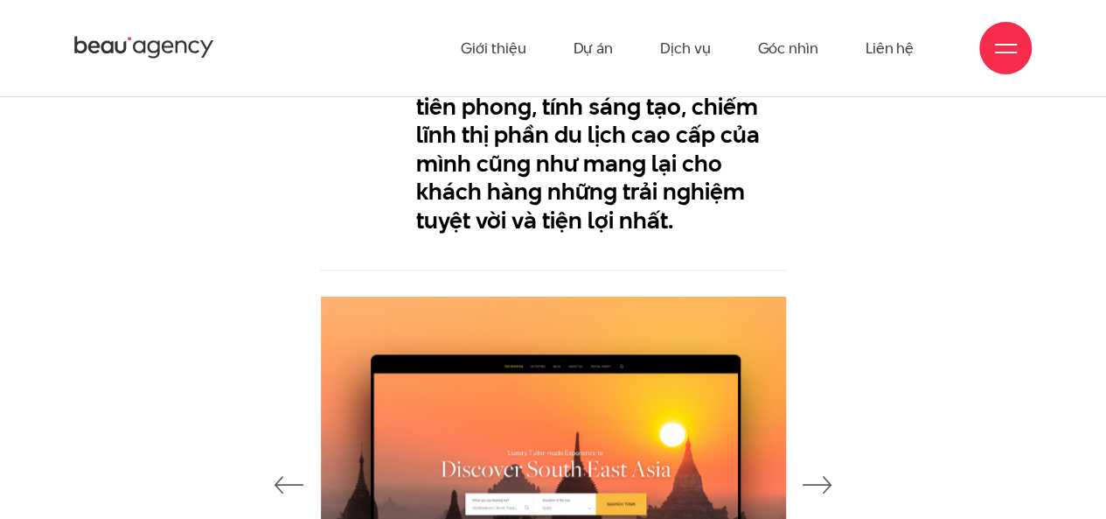
scroll to position [7523, 0]
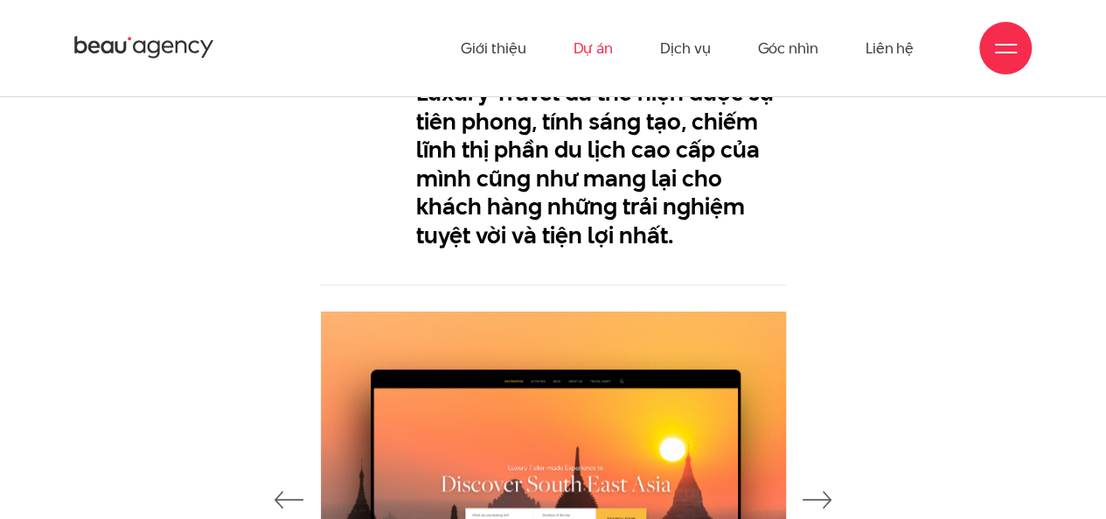
click at [589, 52] on link "Dự án" at bounding box center [593, 48] width 40 height 96
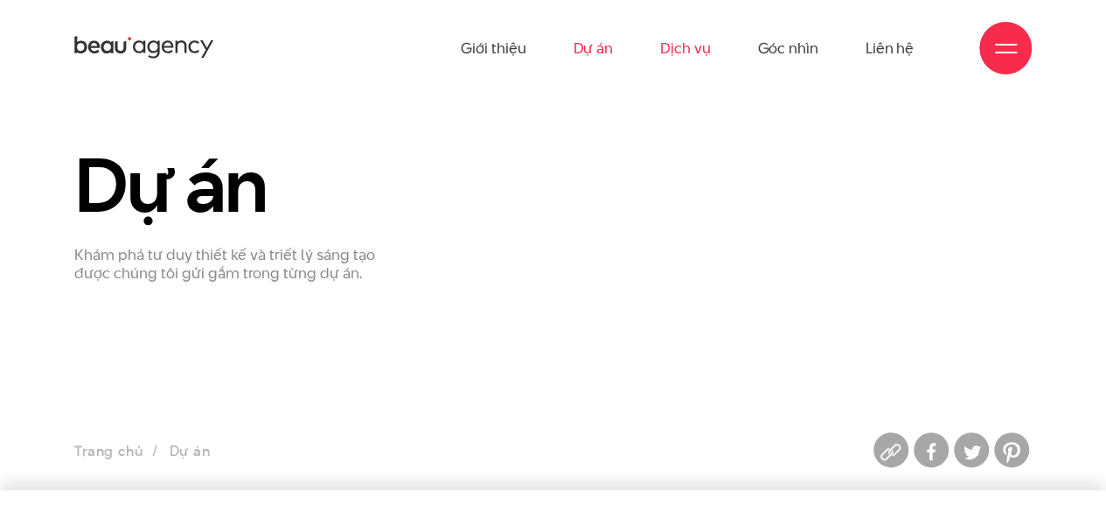
click at [686, 45] on link "Dịch vụ" at bounding box center [685, 48] width 50 height 96
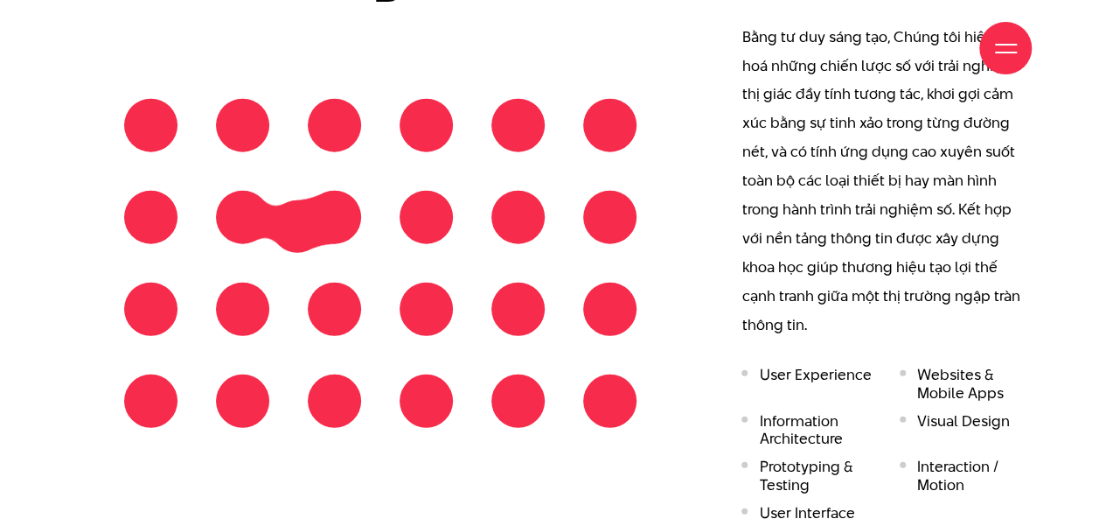
scroll to position [2011, 0]
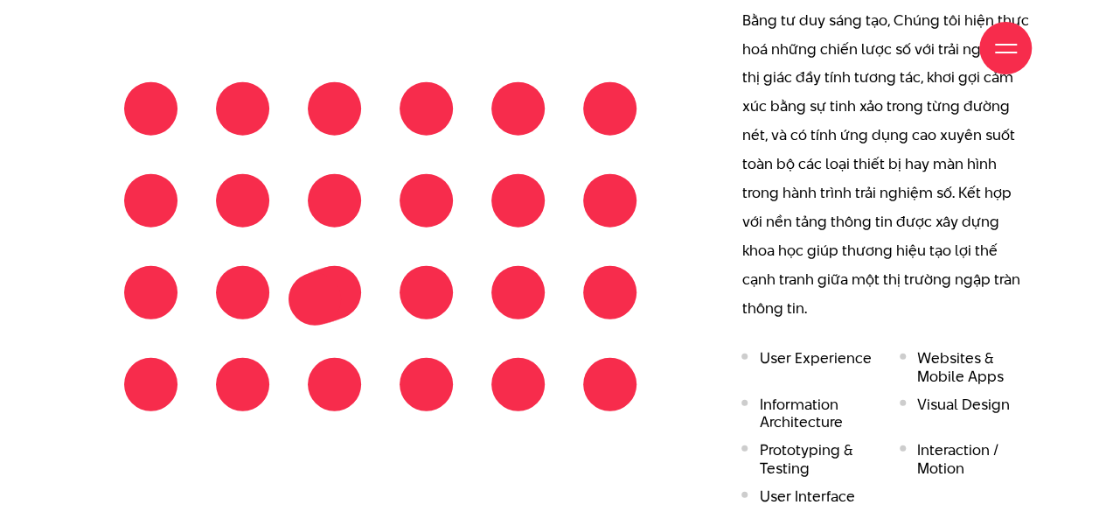
click at [315, 298] on div at bounding box center [380, 246] width 551 height 367
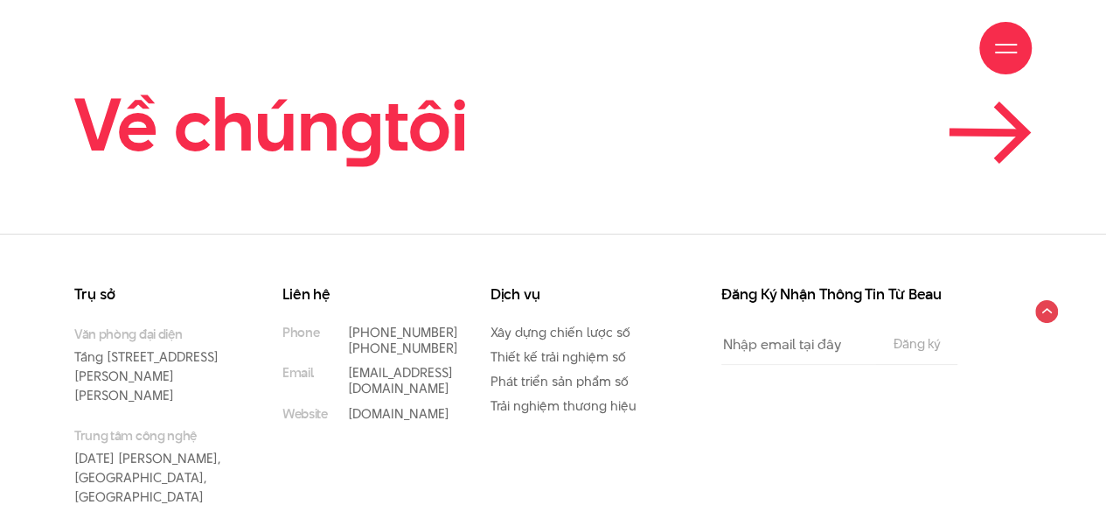
scroll to position [5025, 0]
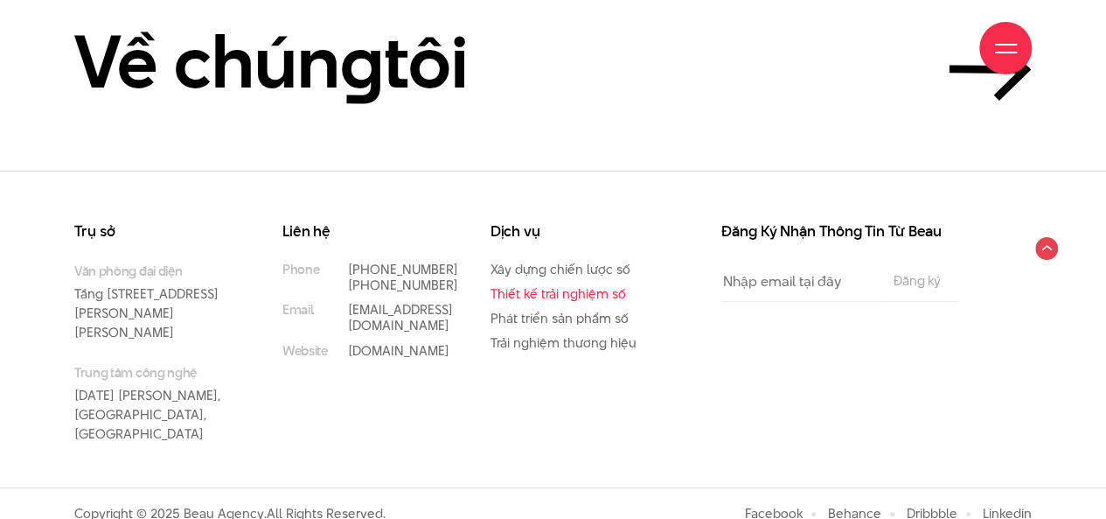
click at [521, 287] on link "Thiết kế trải nghiệm số" at bounding box center [559, 293] width 136 height 18
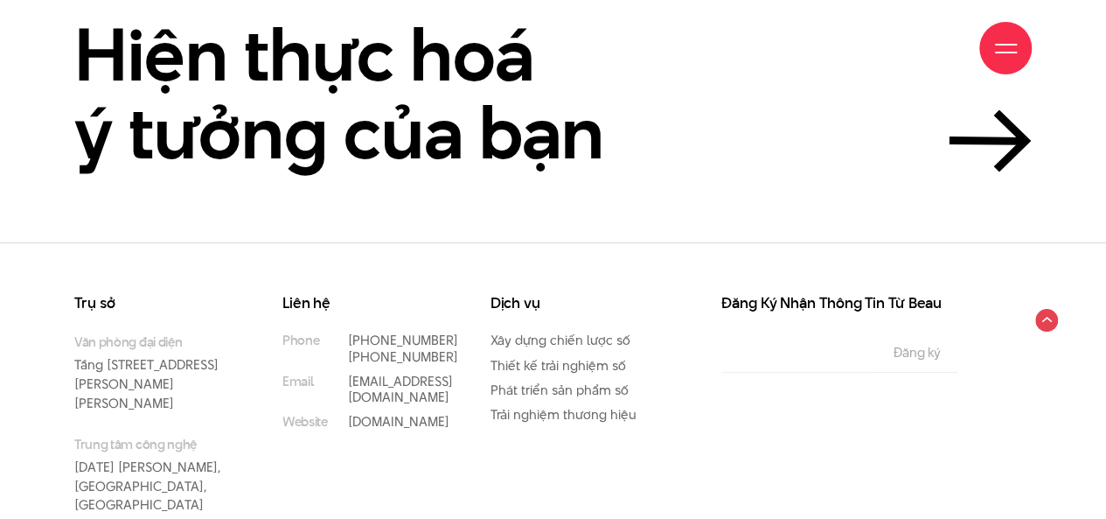
scroll to position [5177, 0]
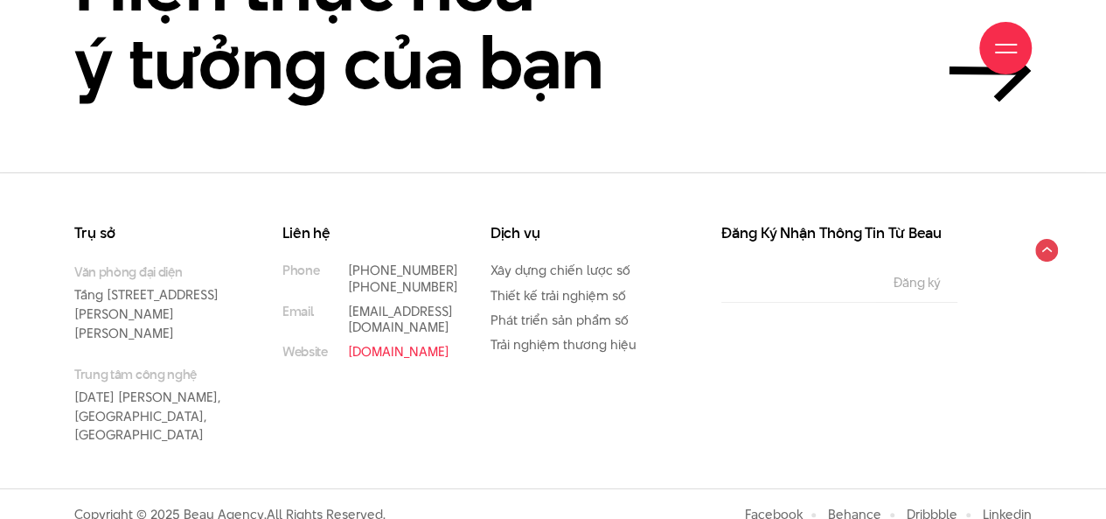
click at [375, 360] on link "[DOMAIN_NAME]" at bounding box center [398, 351] width 101 height 18
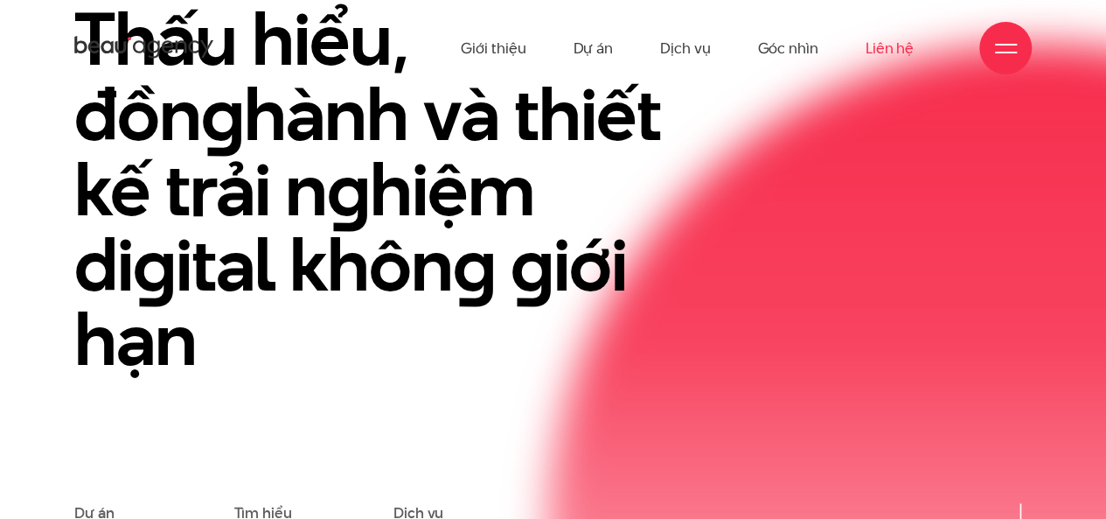
click at [897, 46] on link "Liên hệ" at bounding box center [890, 48] width 48 height 96
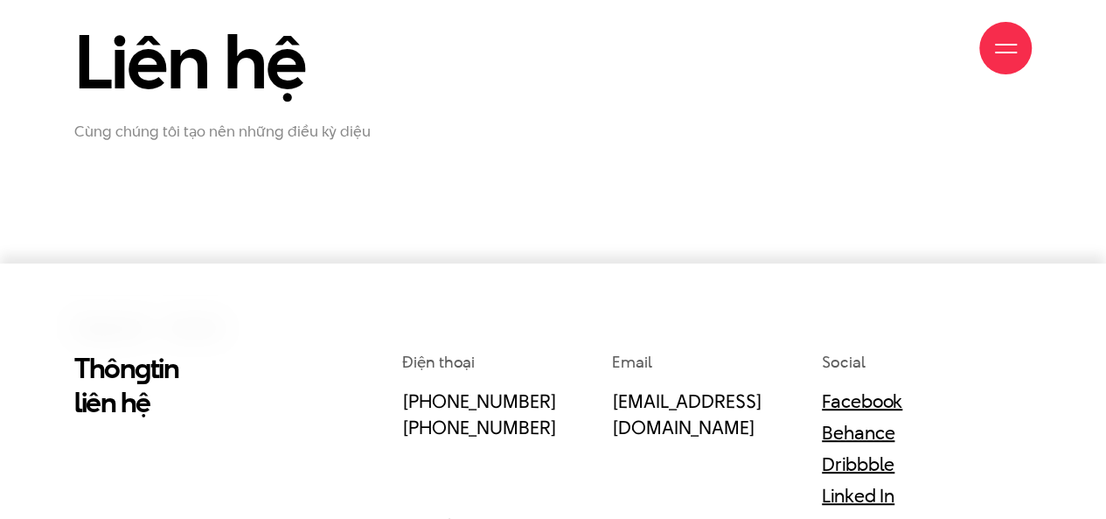
scroll to position [350, 0]
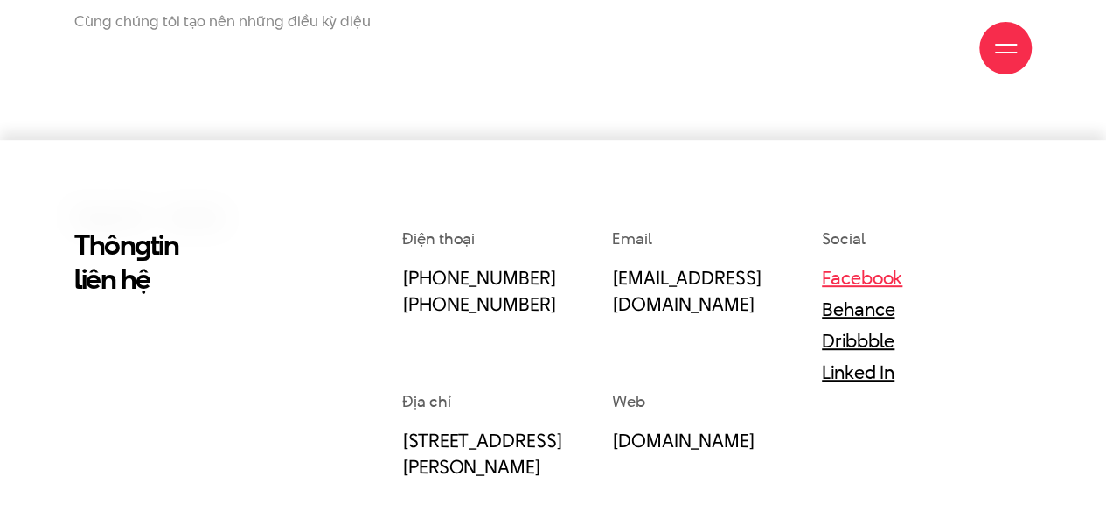
click at [861, 279] on link "Facebook" at bounding box center [862, 277] width 80 height 26
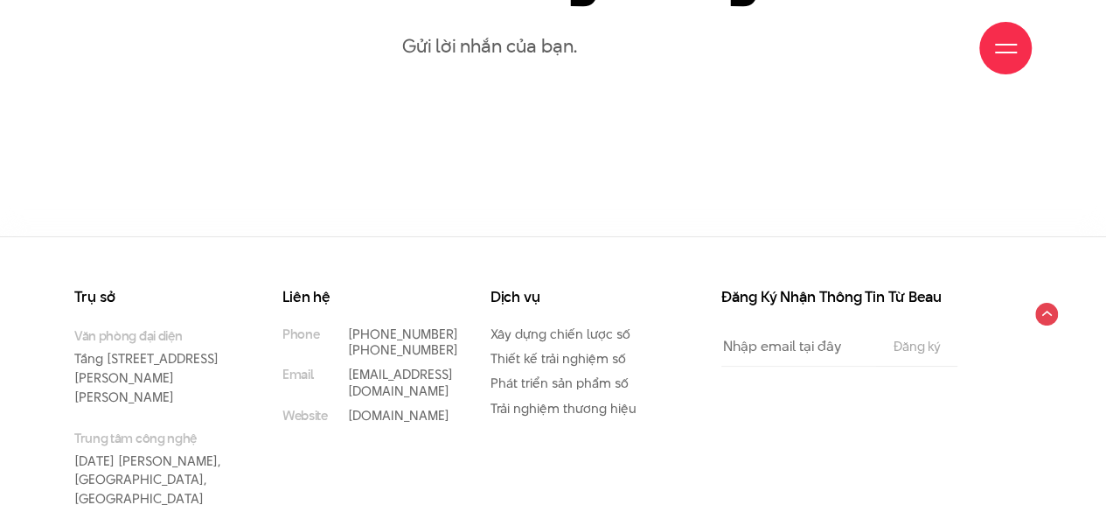
scroll to position [1167, 0]
